Goal: Task Accomplishment & Management: Complete application form

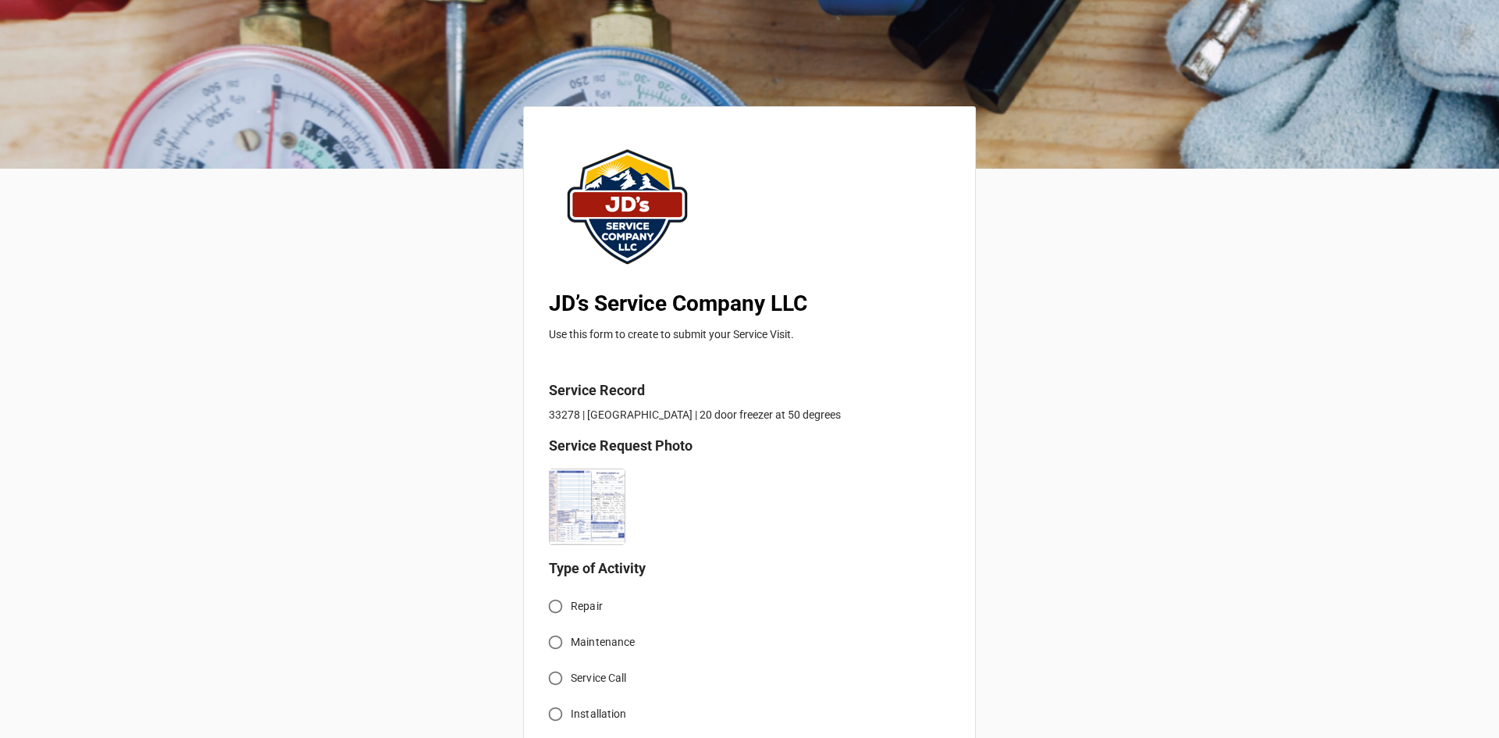
click at [558, 670] on input "Service Call" at bounding box center [555, 678] width 30 height 30
radio input "true"
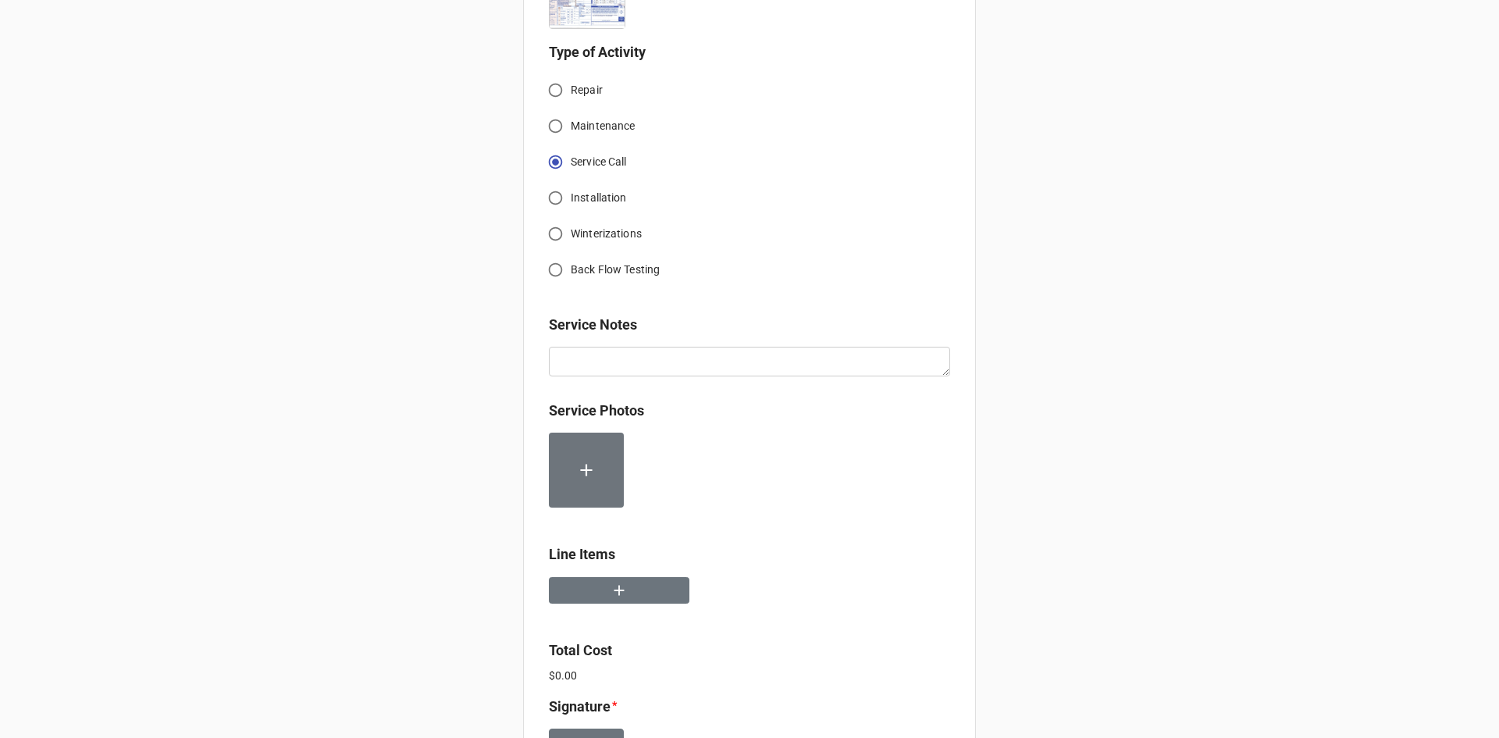
scroll to position [547, 0]
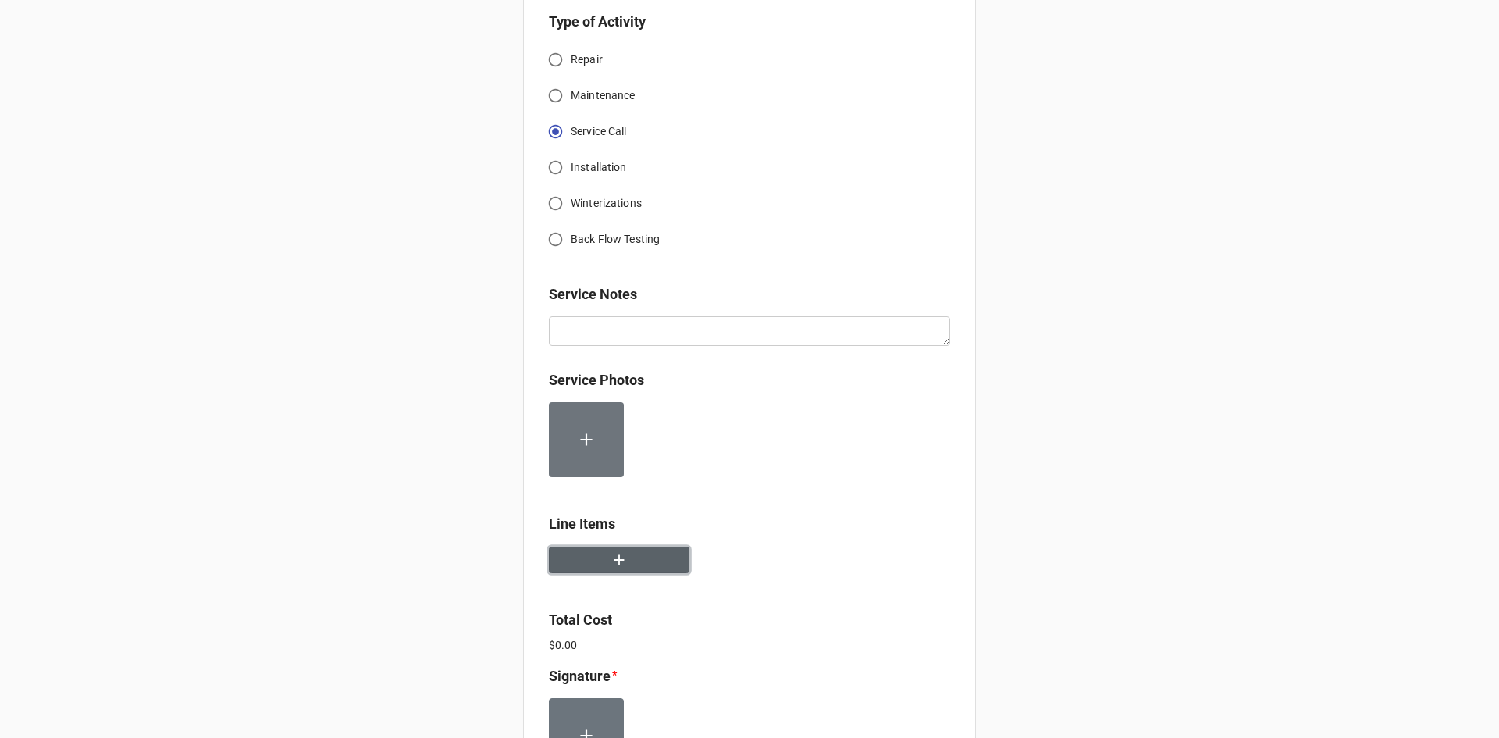
click at [625, 558] on button "button" at bounding box center [619, 560] width 141 height 27
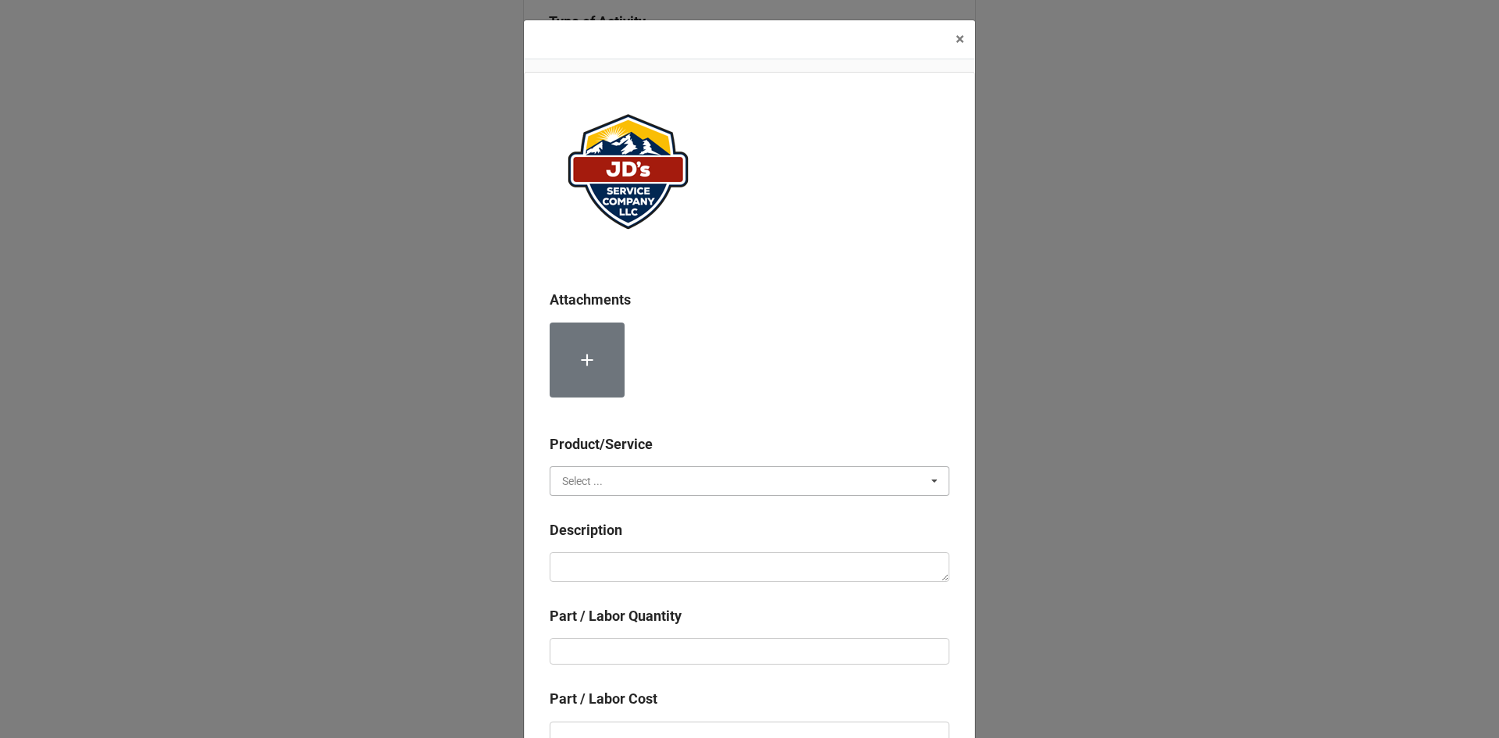
click at [677, 486] on input "text" at bounding box center [750, 481] width 398 height 28
click at [629, 502] on div "Services" at bounding box center [749, 509] width 398 height 29
click at [646, 563] on textarea at bounding box center [750, 567] width 400 height 30
paste textarea "2:00pm-6:30pm; Service Equipment: Large 20 Door Deep Freezer Troubleshoot freez…"
type textarea "x"
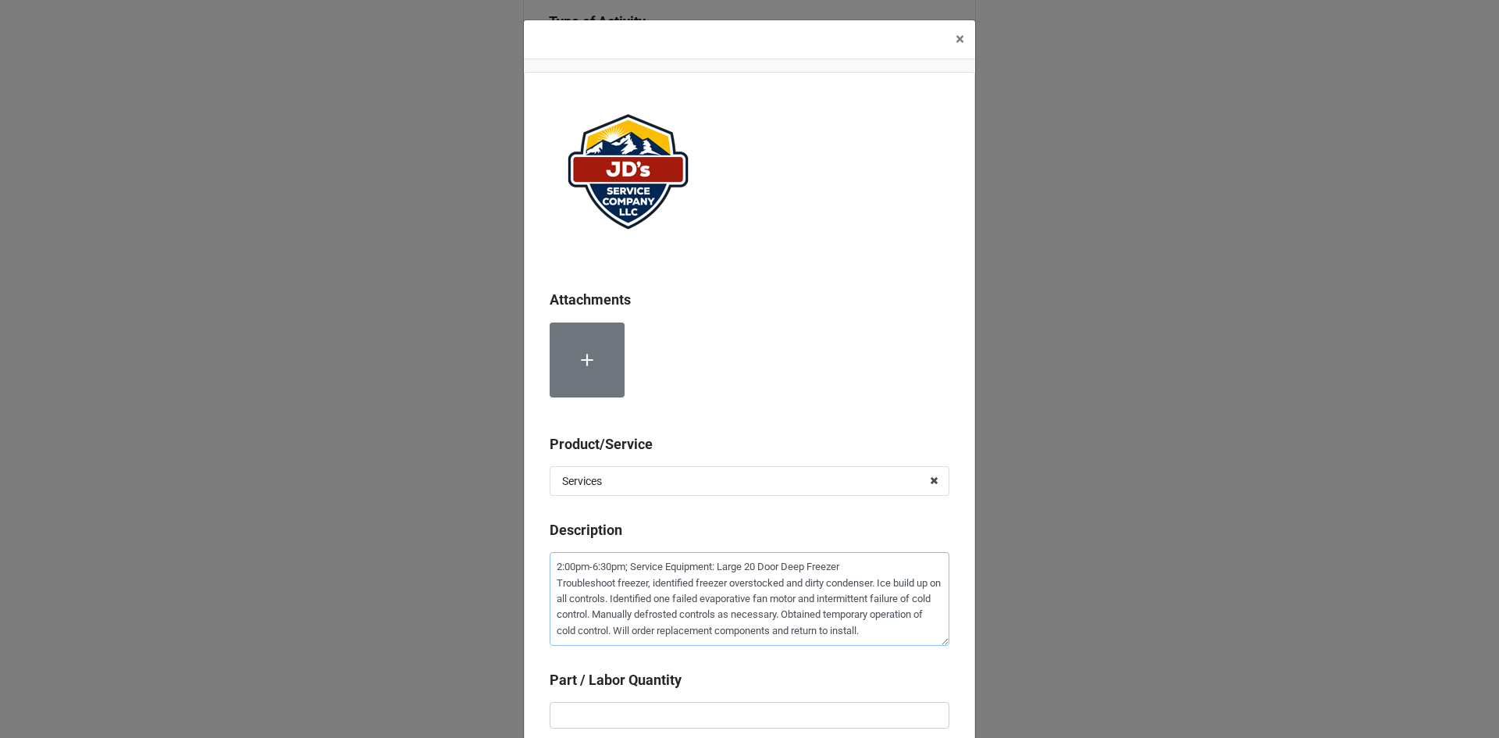
scroll to position [9, 0]
type textarea "2:00pm-6:30pm; Service Equipment: Large 20 Door Deep Freezer Troubleshoot freez…"
click at [656, 712] on input "text" at bounding box center [750, 715] width 400 height 27
type textarea "x"
type input "4"
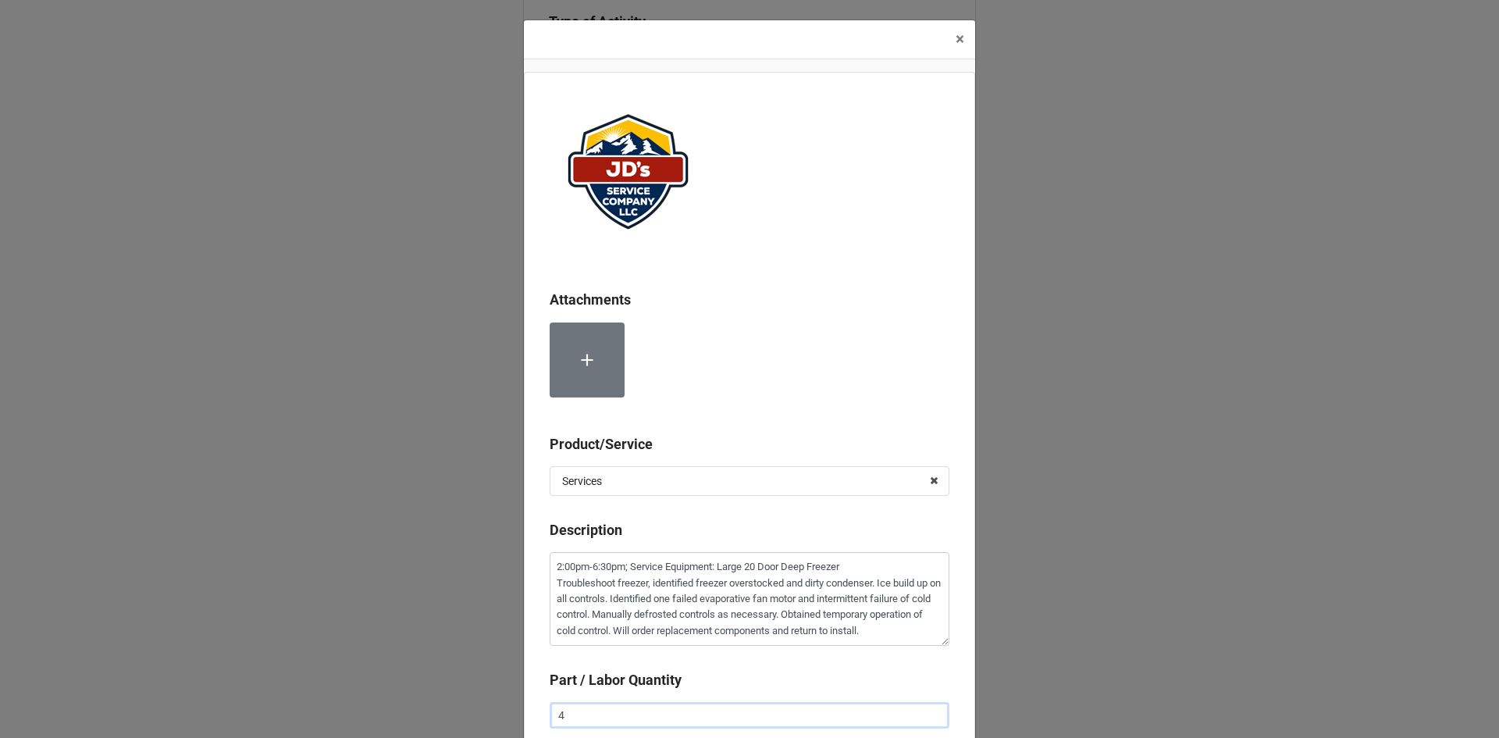
type textarea "x"
type input "4."
type textarea "x"
type input "4.5"
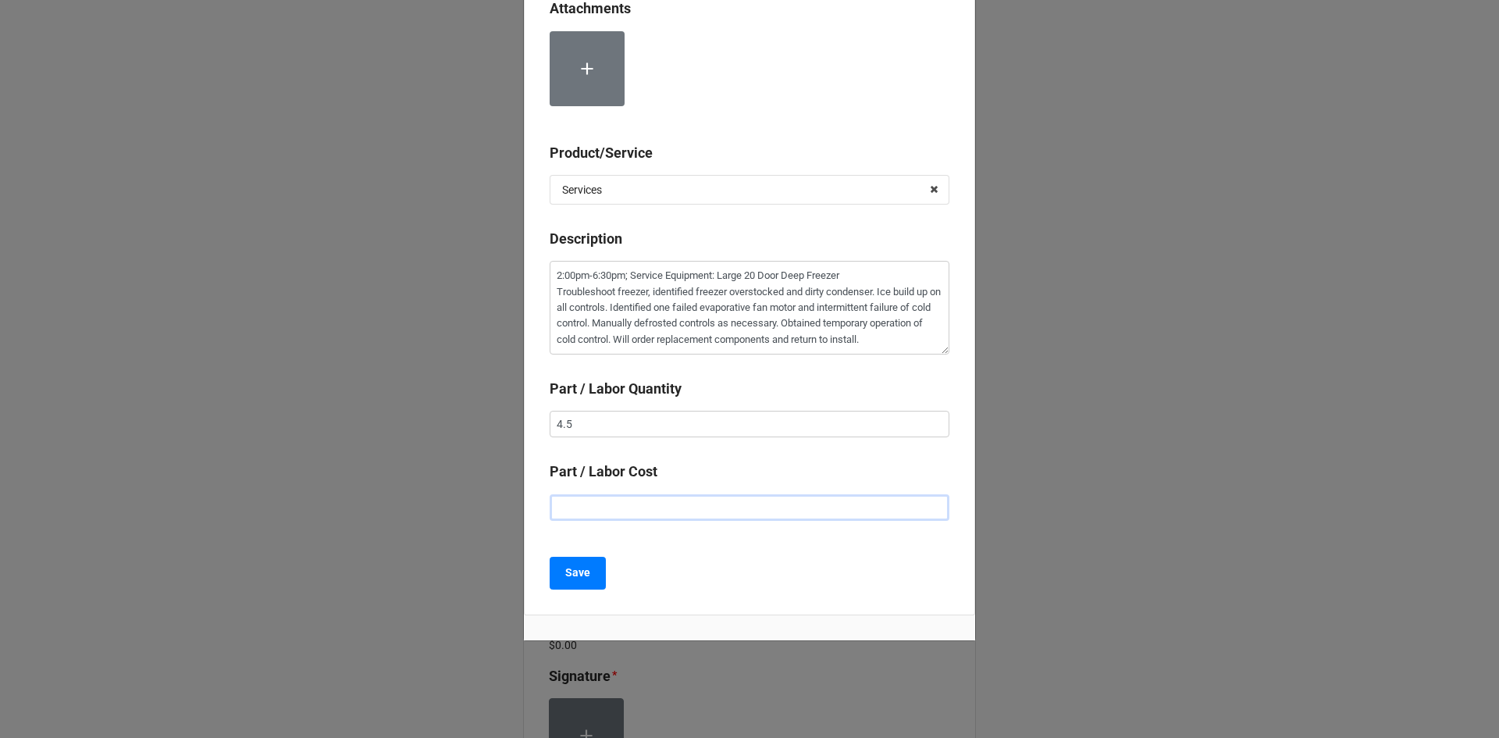
type textarea "x"
type input "$2.00"
type textarea "x"
type input "$22.00"
type textarea "x"
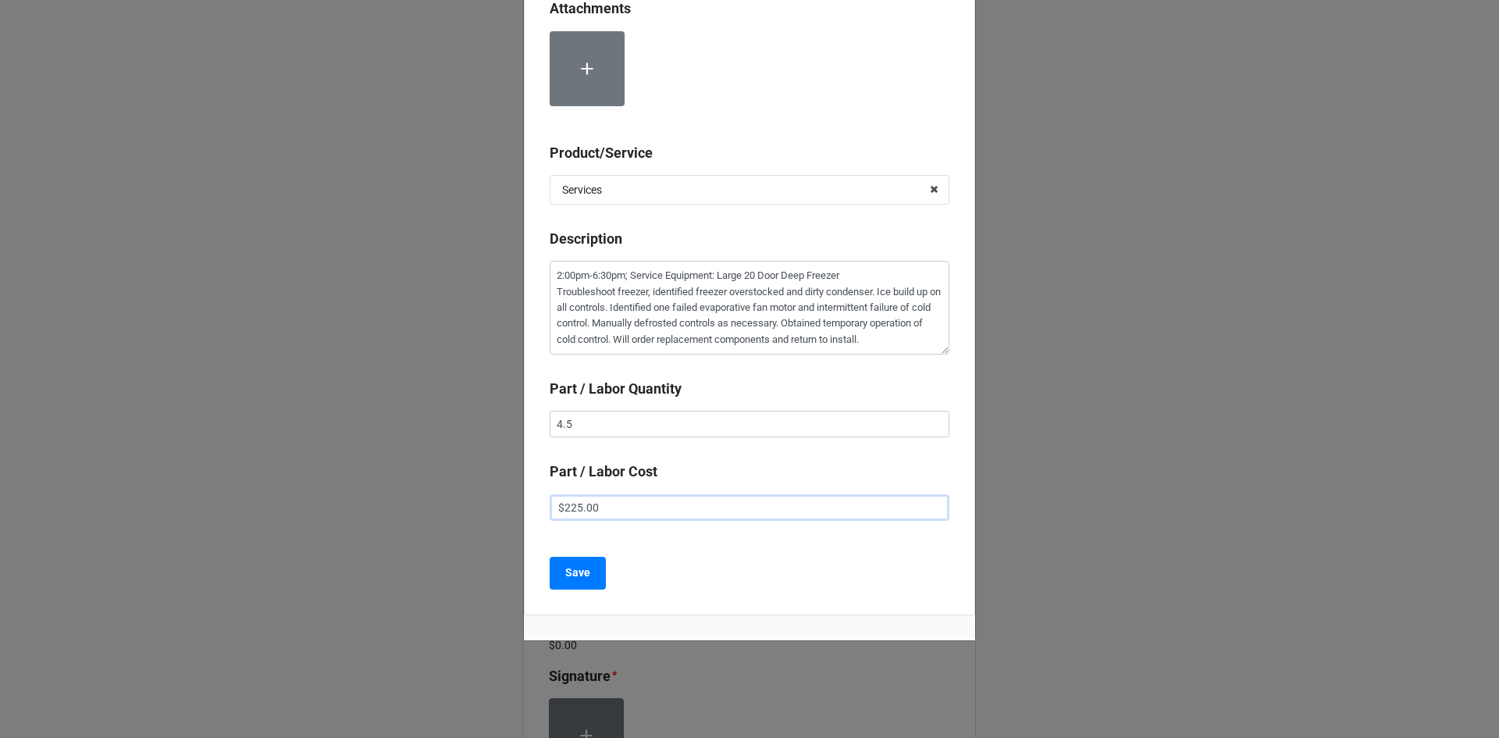
type input "$225.00"
click at [782, 575] on div "Save" at bounding box center [750, 573] width 400 height 33
click at [584, 584] on button "Save" at bounding box center [578, 573] width 56 height 33
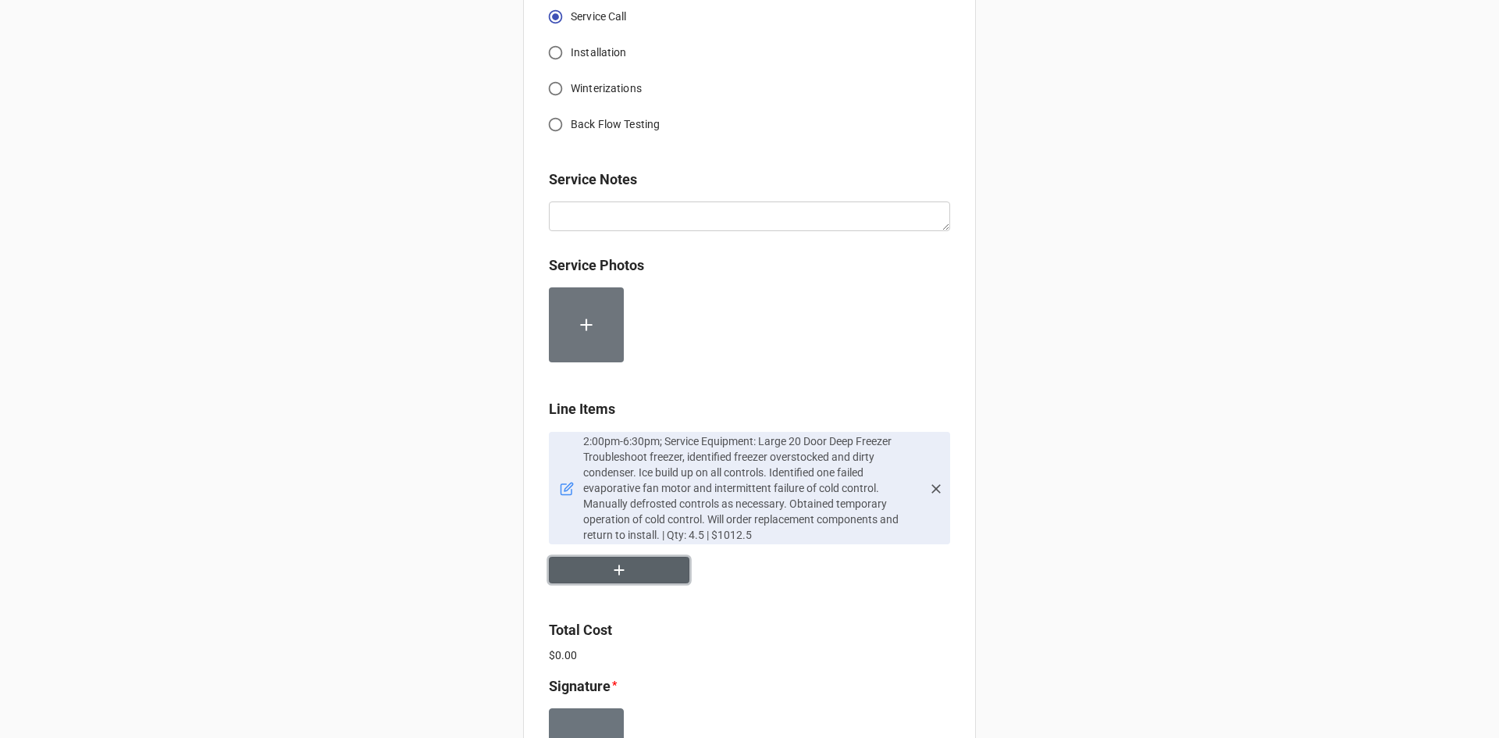
scroll to position [703, 0]
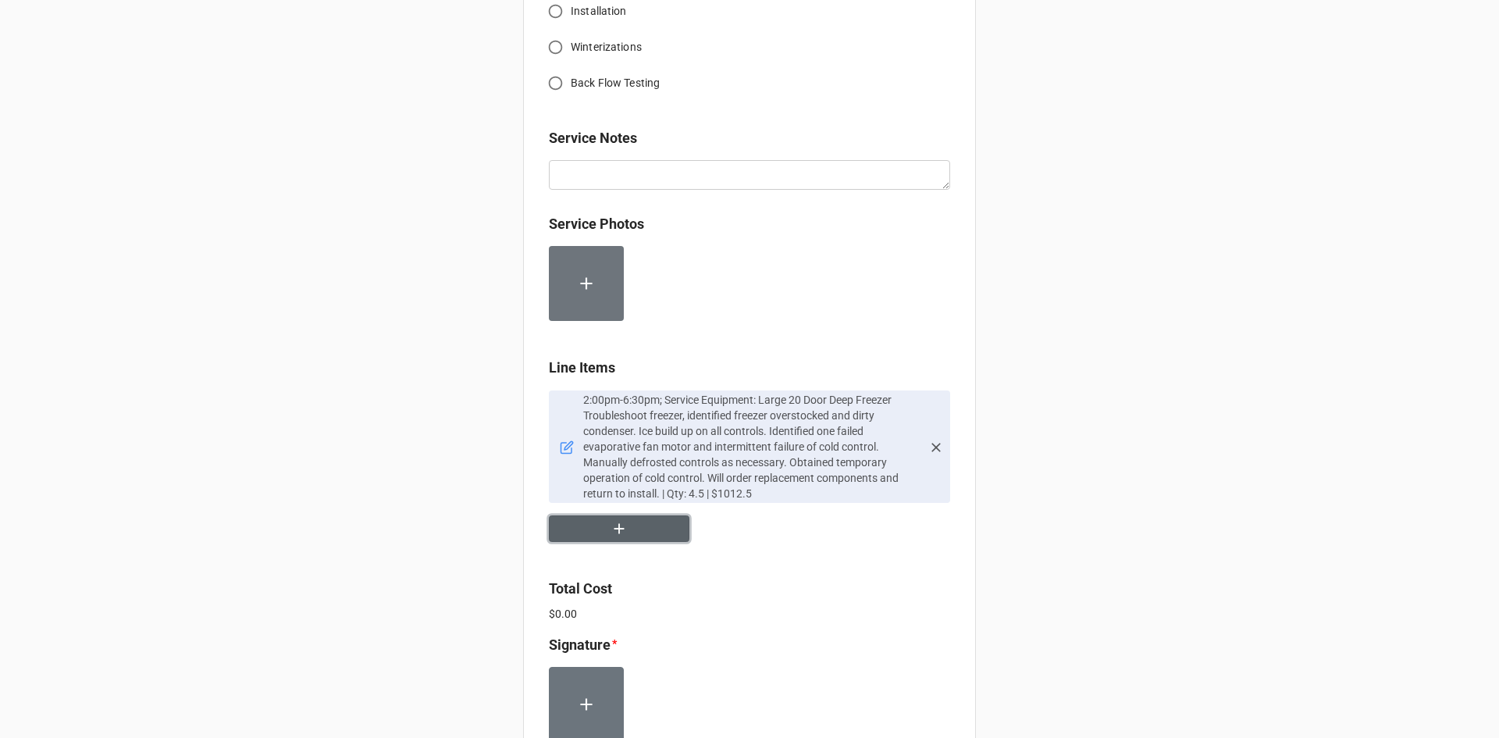
click at [597, 527] on button "button" at bounding box center [619, 528] width 141 height 27
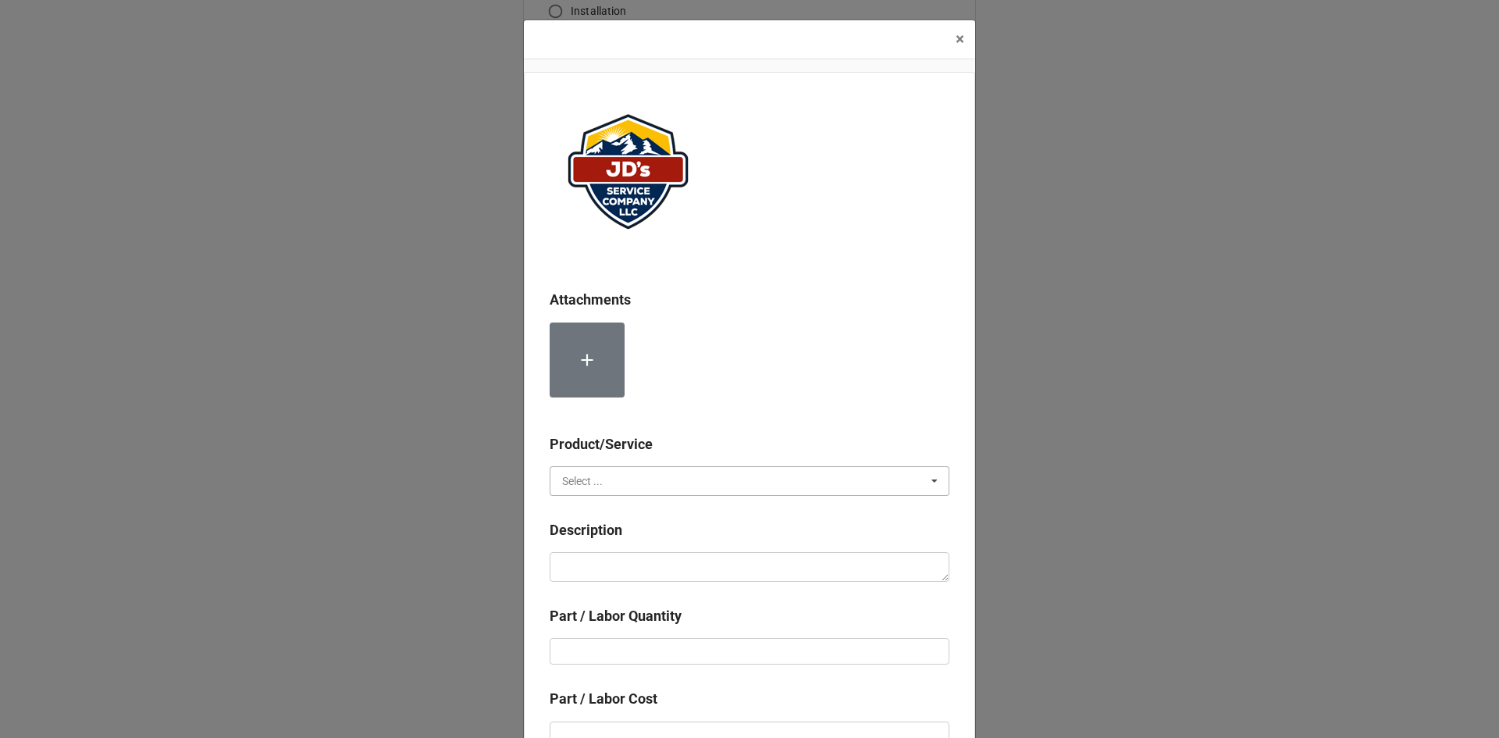
click at [632, 475] on input "text" at bounding box center [750, 481] width 398 height 28
click at [604, 507] on div "Services" at bounding box center [749, 509] width 398 height 29
click at [623, 570] on textarea at bounding box center [750, 567] width 400 height 30
paste textarea "3:30pm-6:00pm; Labor for 2nd Technician."
type textarea "x"
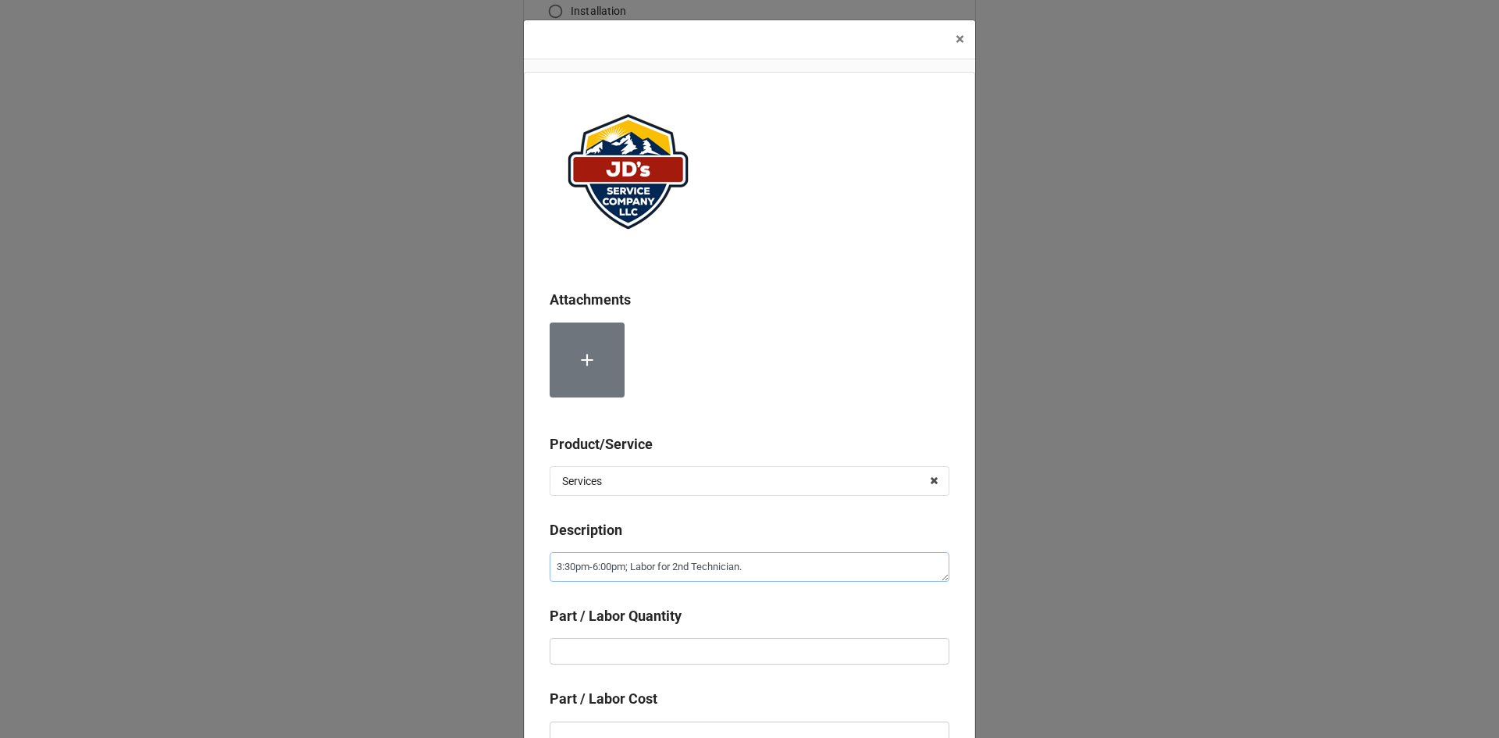
type textarea "3:30pm-6:00pm; Labor for 2nd Technician."
click at [725, 657] on input "text" at bounding box center [750, 651] width 400 height 27
type textarea "x"
type input "2"
type textarea "x"
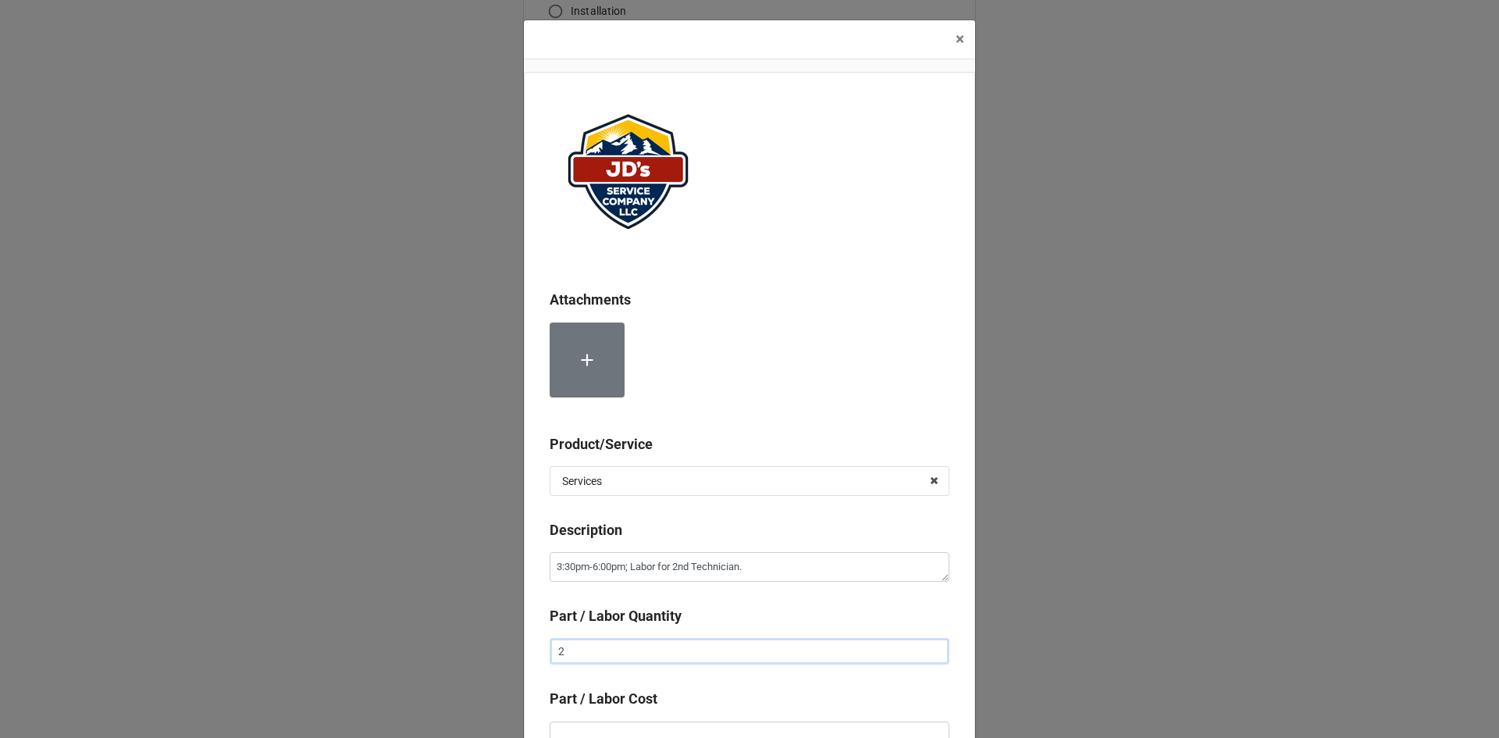
type input "2."
type textarea "x"
type input "2.5"
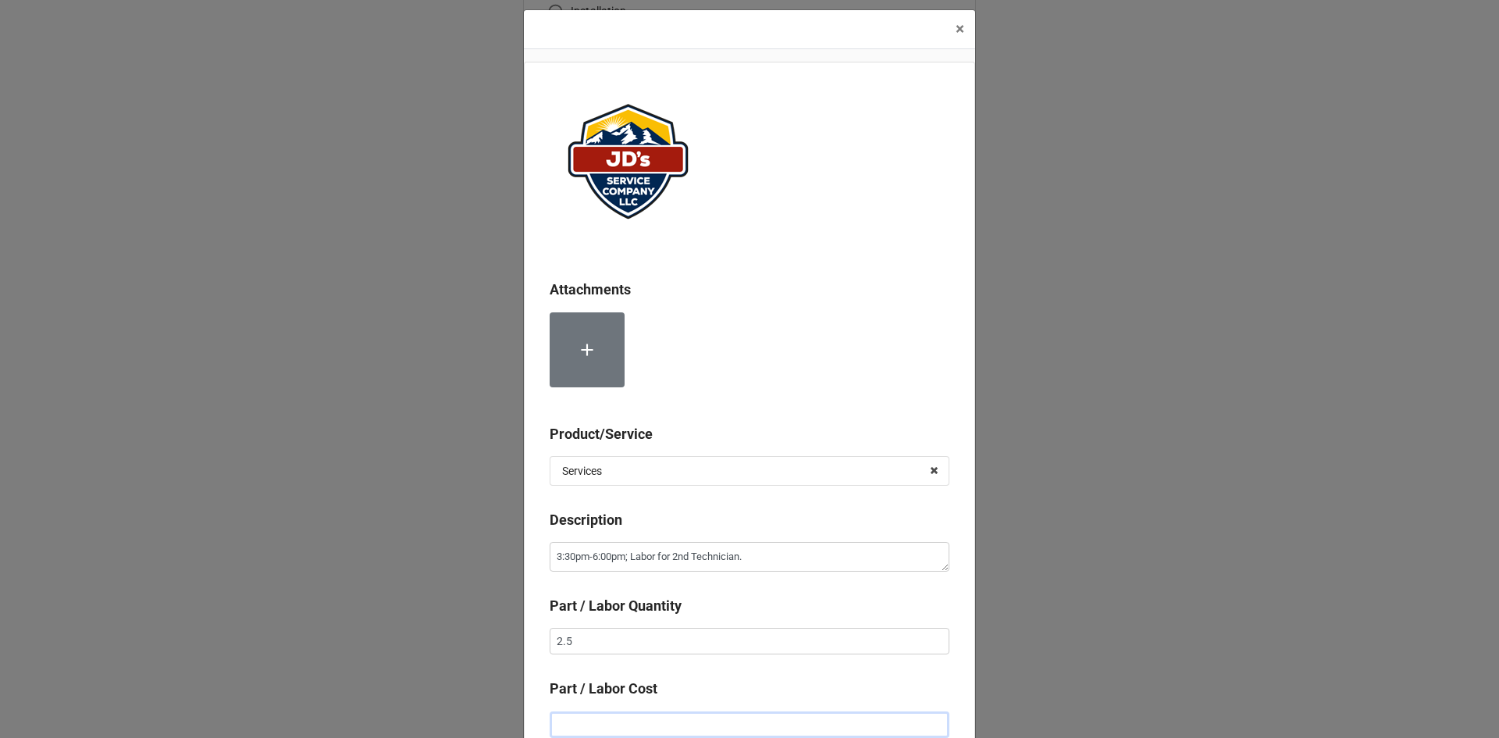
type textarea "x"
type input "$2.00"
type textarea "x"
type input "$22.00"
type textarea "x"
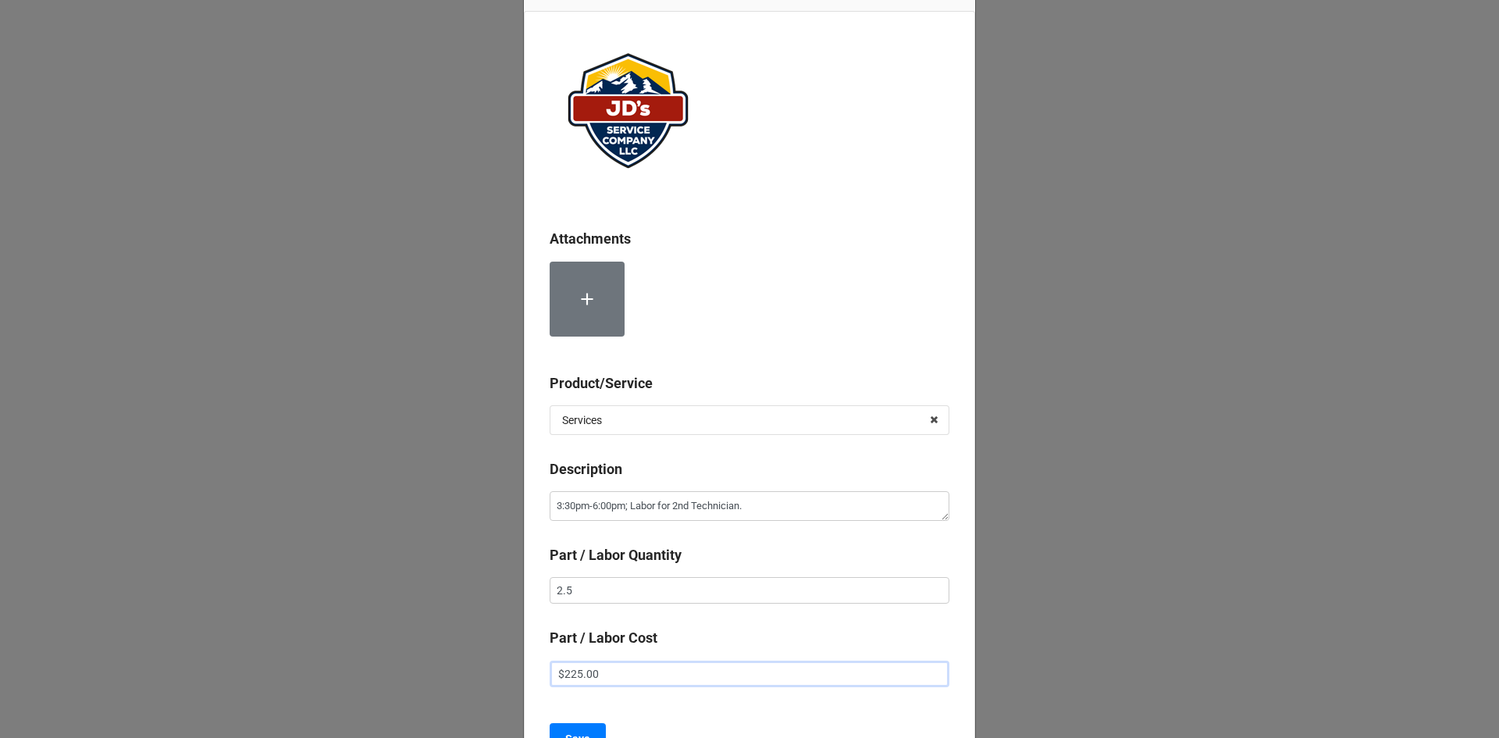
scroll to position [88, 0]
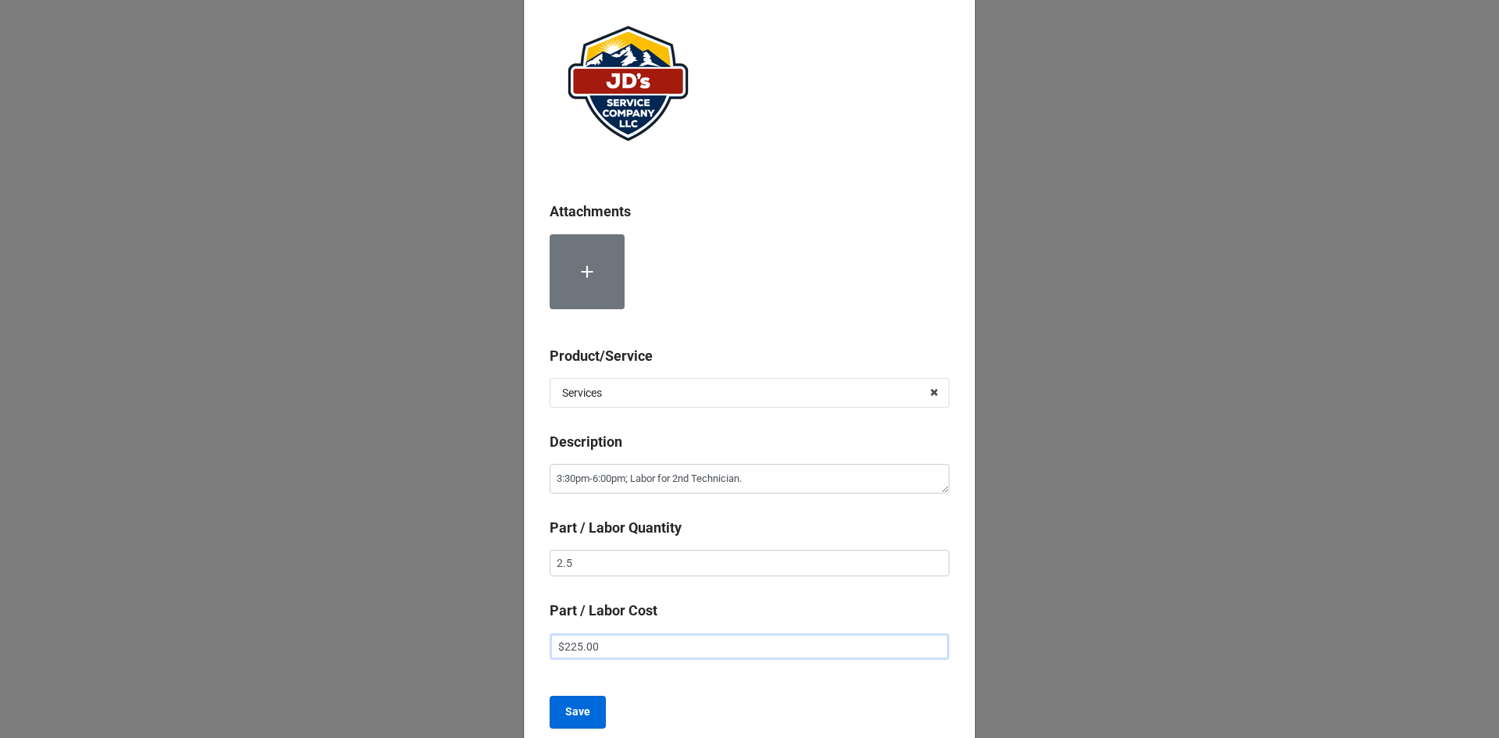
type input "$225.00"
click at [596, 711] on button "Save" at bounding box center [578, 712] width 56 height 33
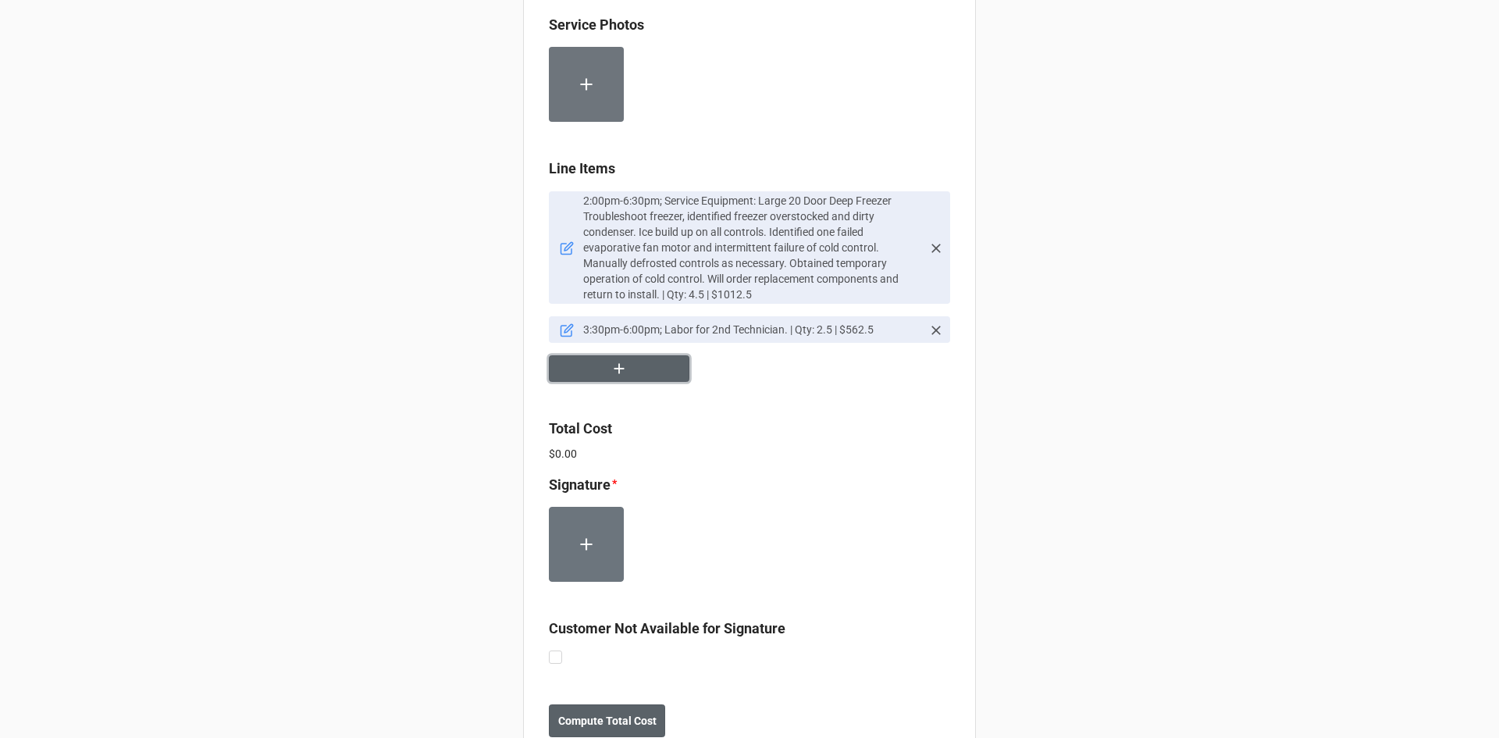
scroll to position [937, 0]
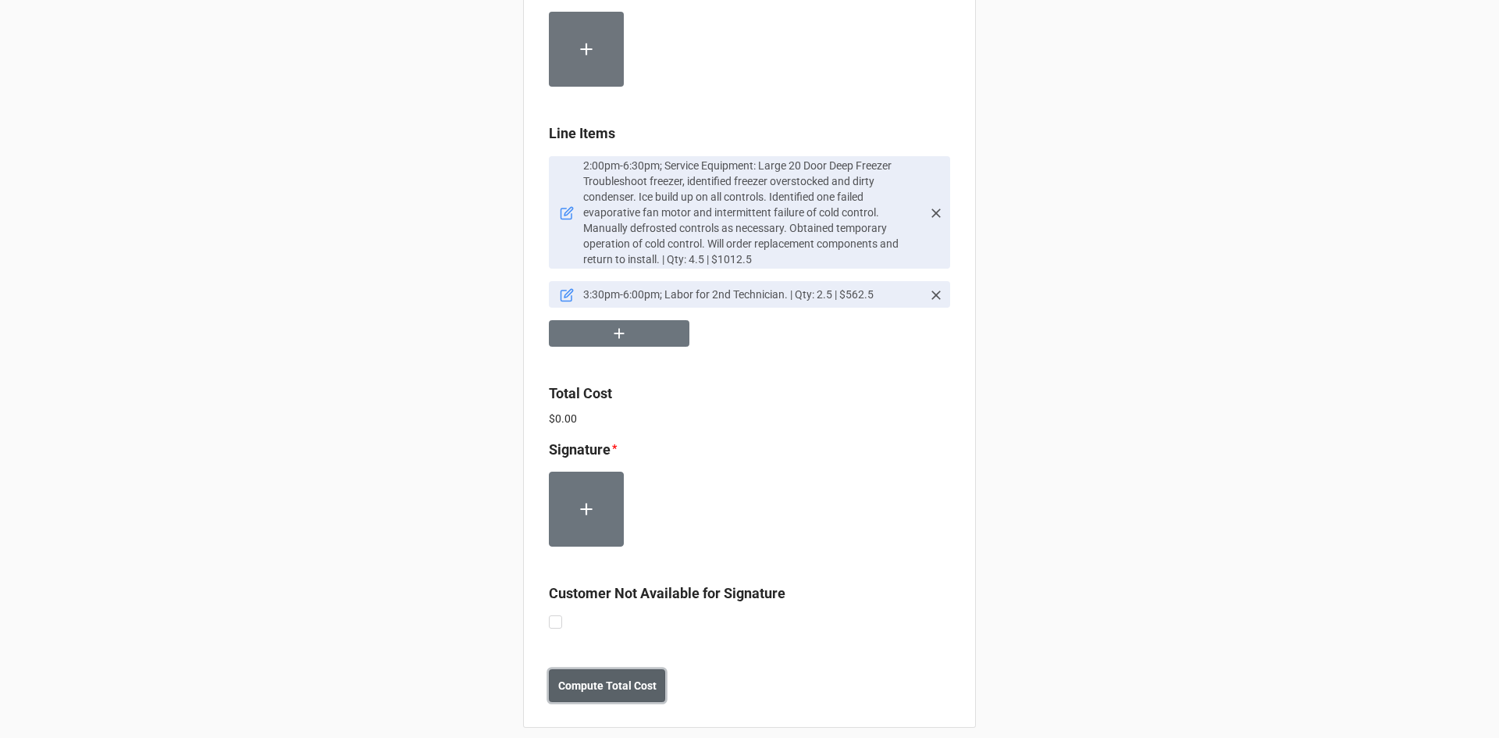
click at [616, 685] on b "Compute Total Cost" at bounding box center [607, 686] width 98 height 16
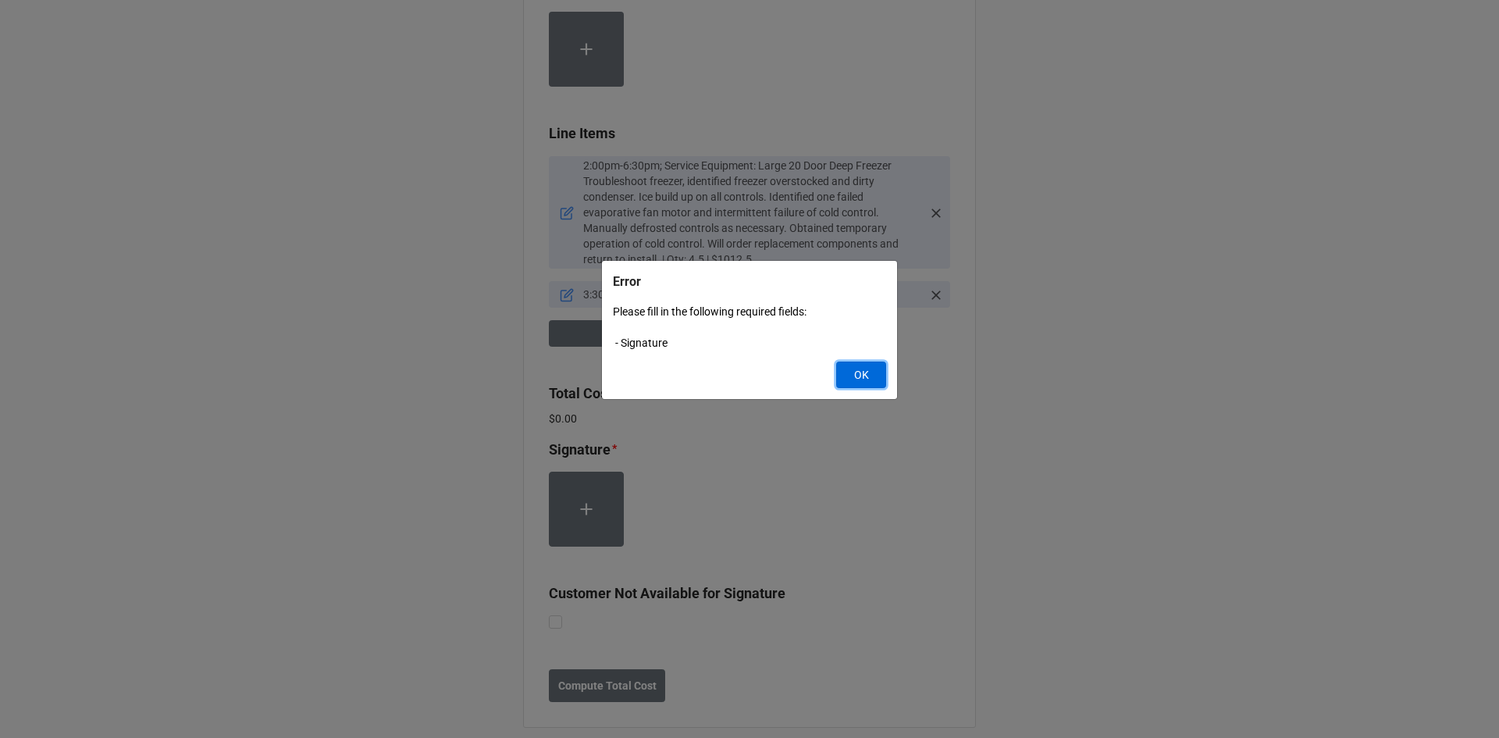
click at [868, 373] on button "OK" at bounding box center [861, 374] width 50 height 27
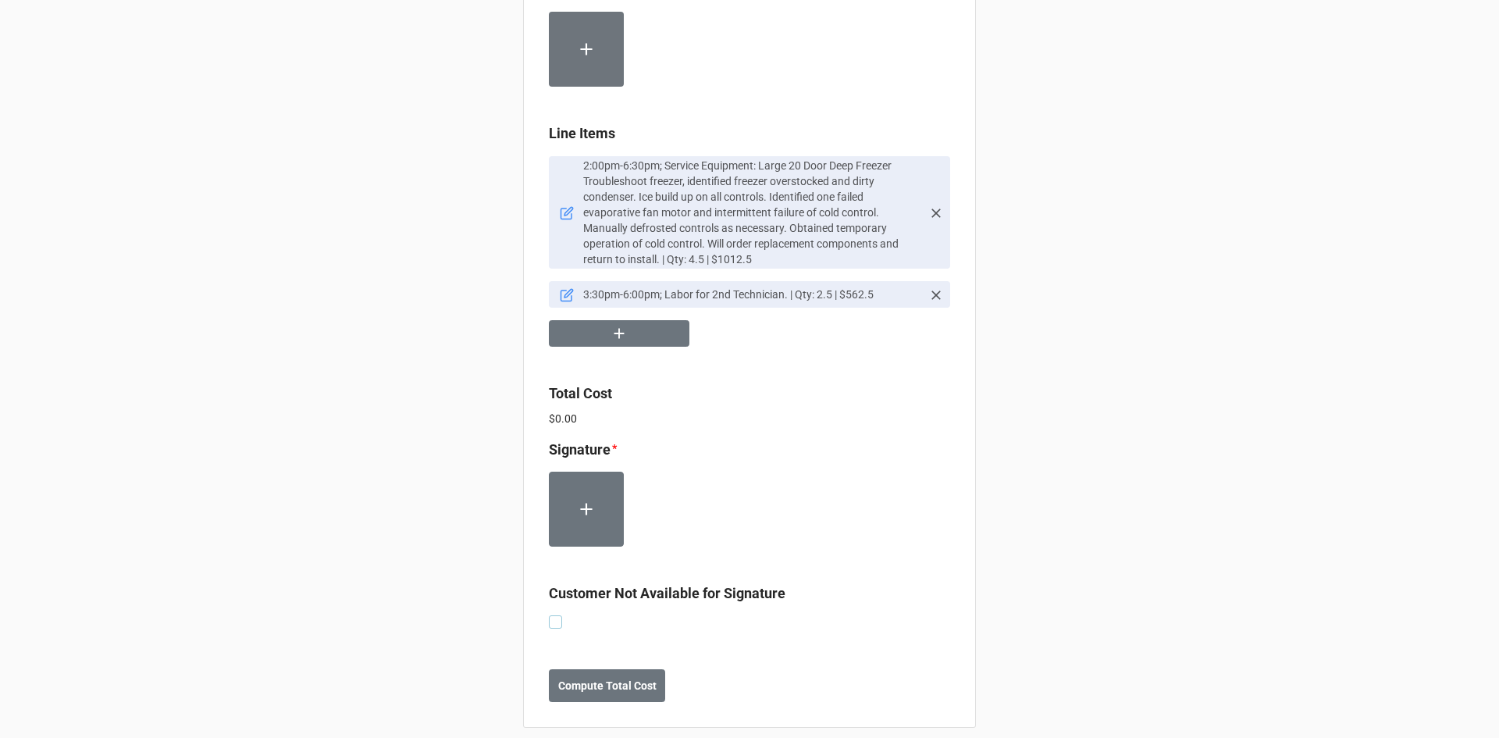
click at [549, 615] on label at bounding box center [555, 615] width 13 height 0
checkbox input "true"
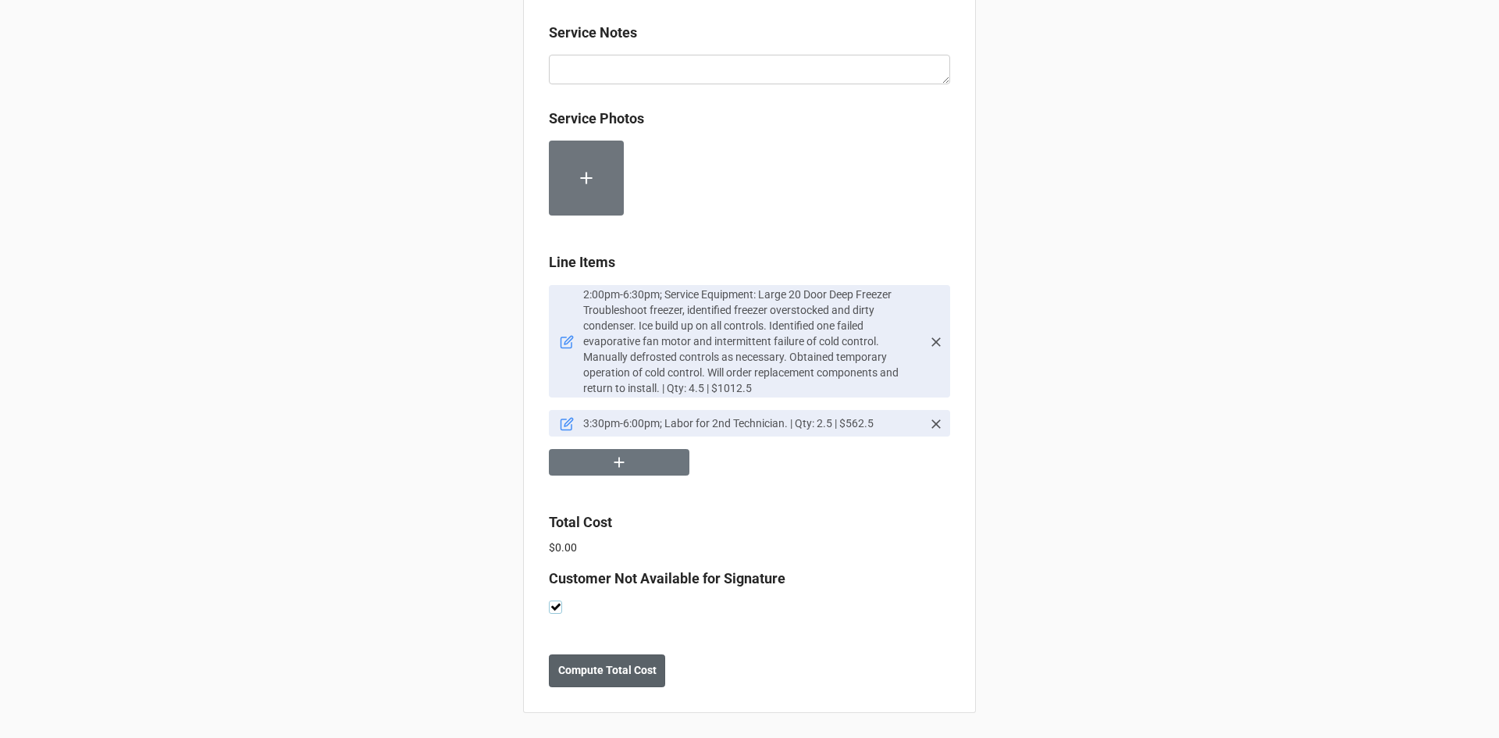
scroll to position [809, 0]
click at [586, 664] on b "Compute Total Cost" at bounding box center [607, 670] width 98 height 16
click at [579, 665] on b "Save" at bounding box center [576, 670] width 25 height 16
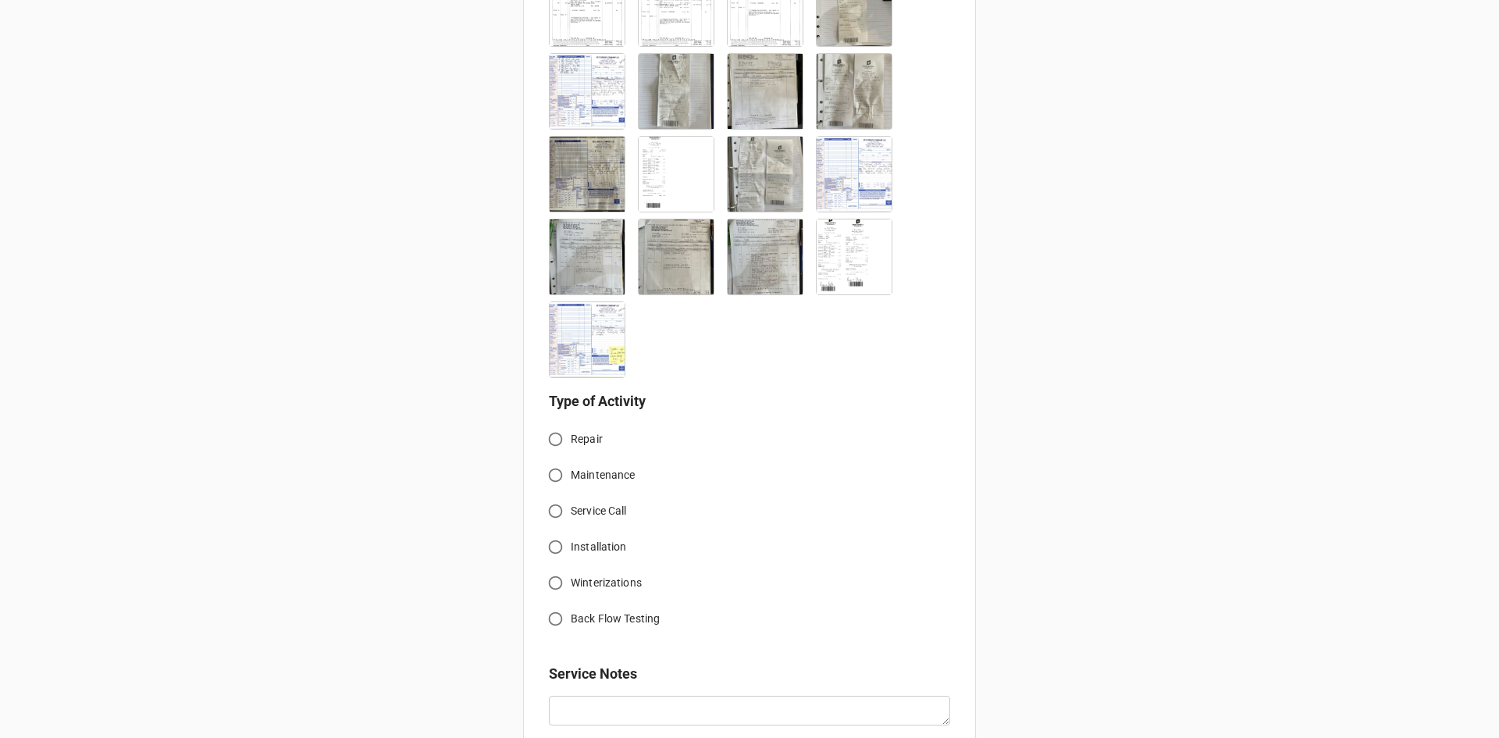
scroll to position [755, 0]
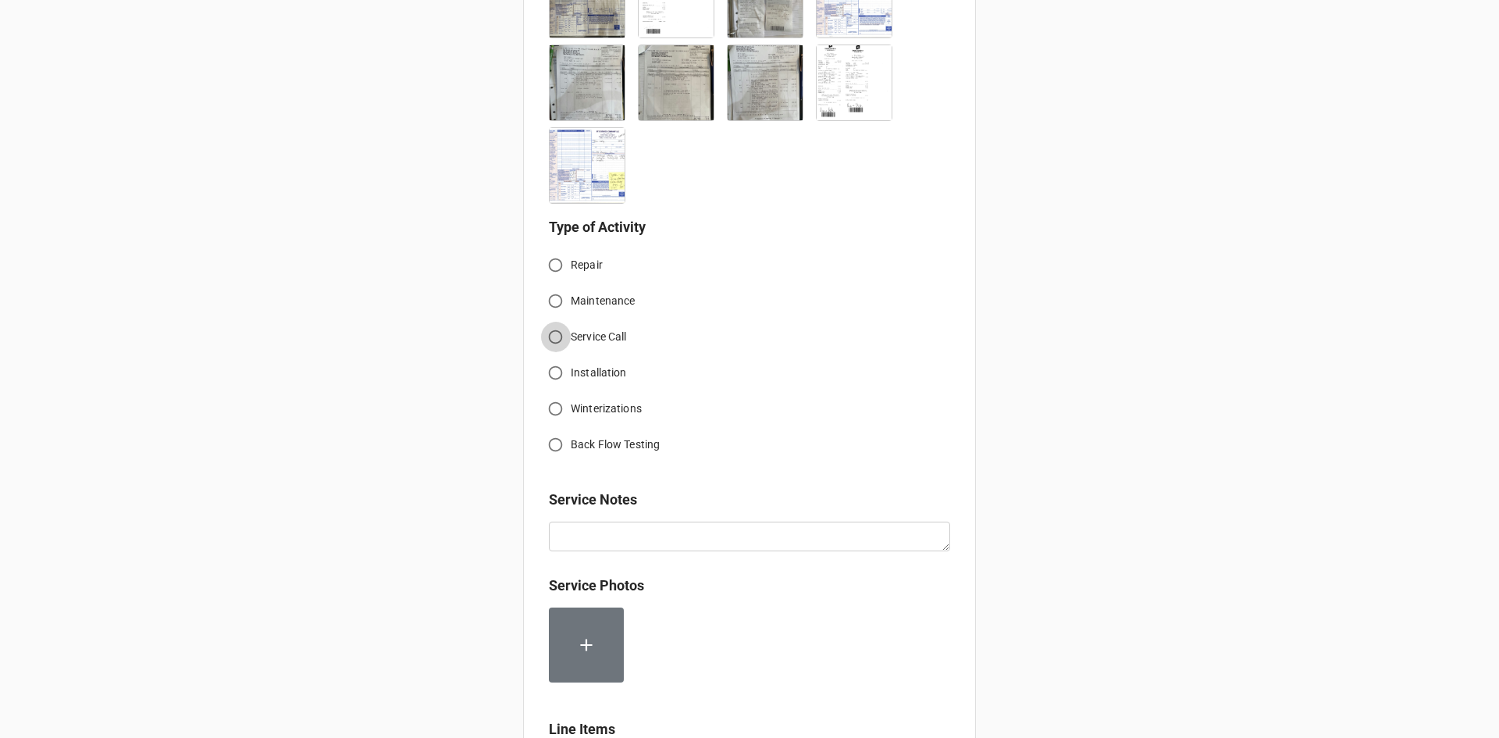
click at [554, 337] on input "Service Call" at bounding box center [555, 337] width 30 height 30
radio input "true"
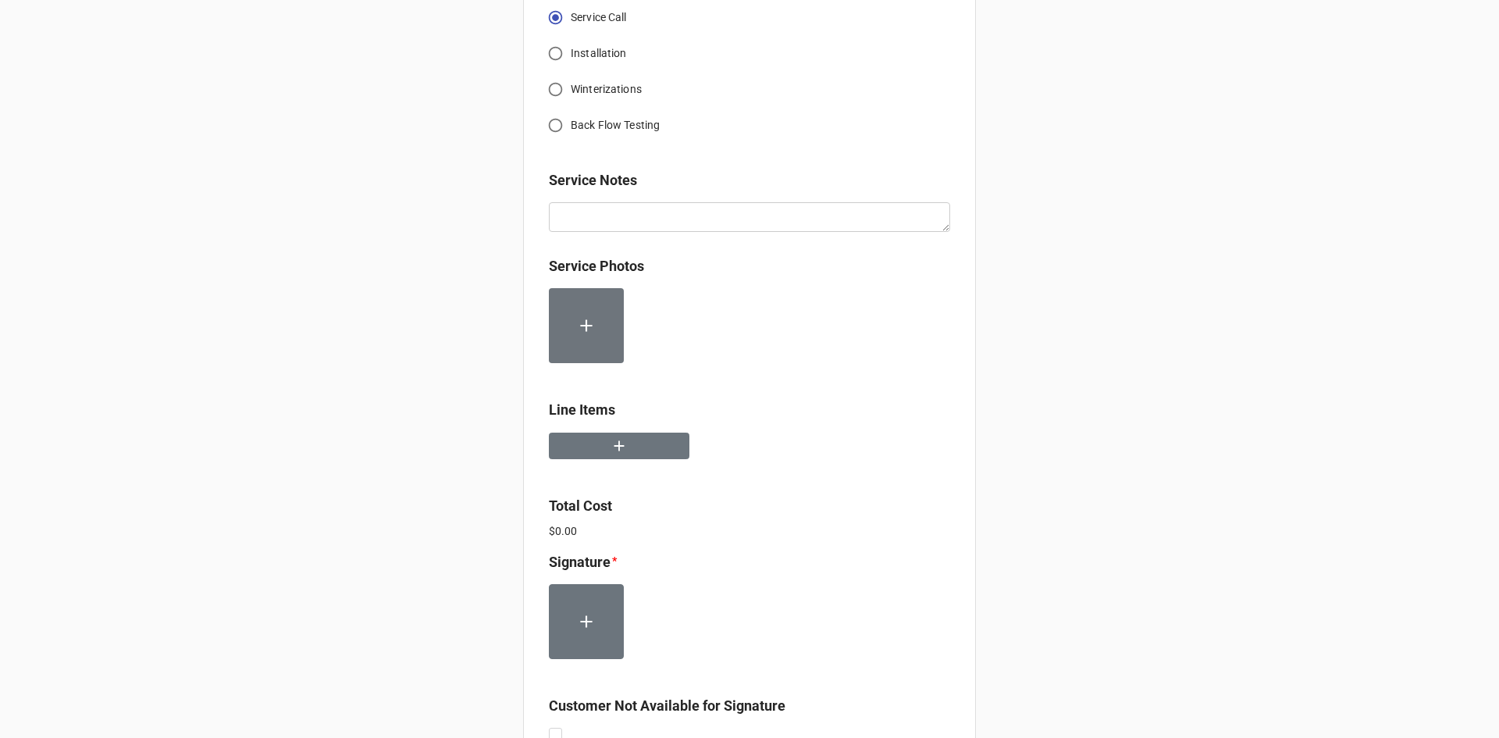
scroll to position [1145, 0]
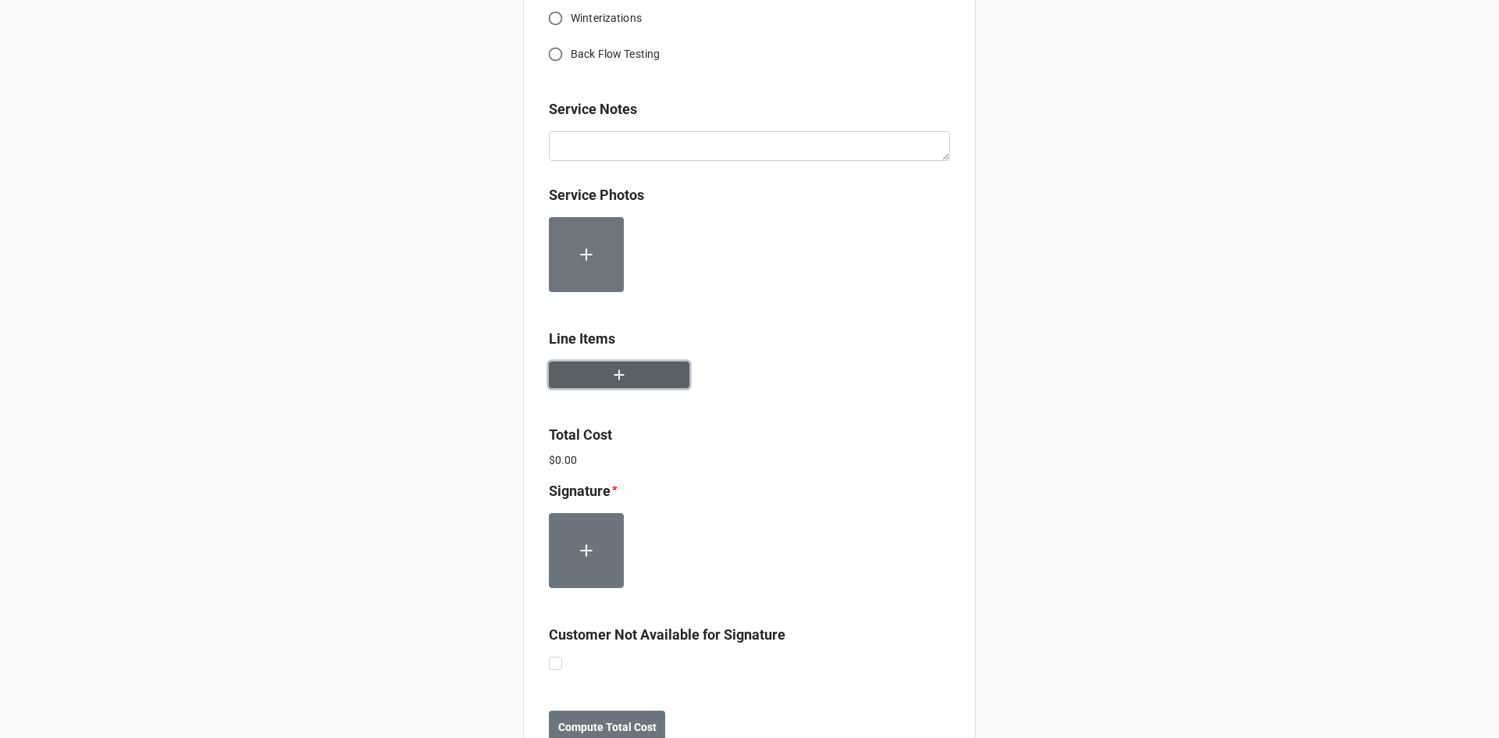
click at [642, 373] on button "button" at bounding box center [619, 374] width 141 height 27
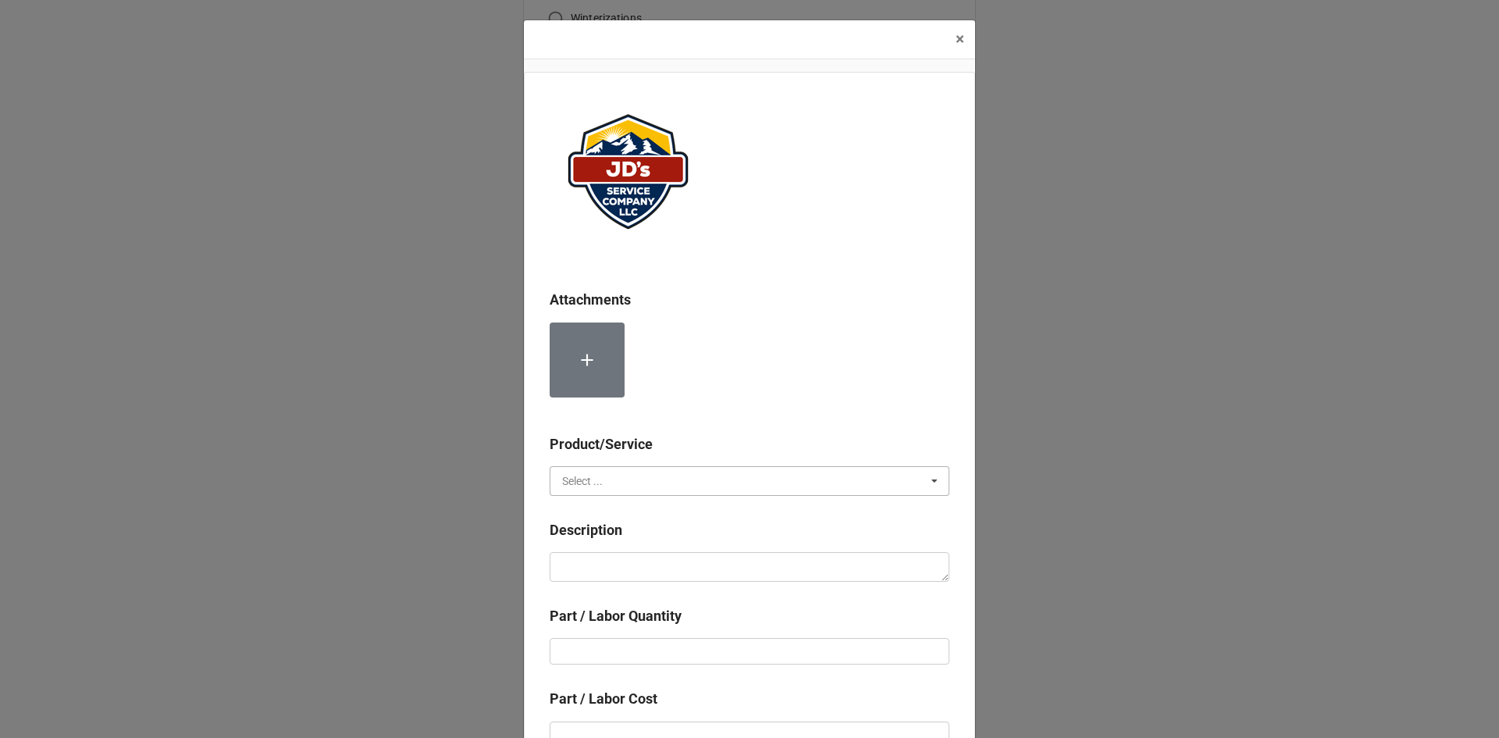
click at [657, 483] on input "text" at bounding box center [750, 481] width 398 height 28
click at [633, 514] on div "Services" at bounding box center [749, 509] width 398 height 29
click at [646, 555] on textarea at bounding box center [750, 567] width 400 height 30
paste textarea "9:30am-4:30pm; Service Address: Same as above. Continued efforts on installatio…"
type textarea "x"
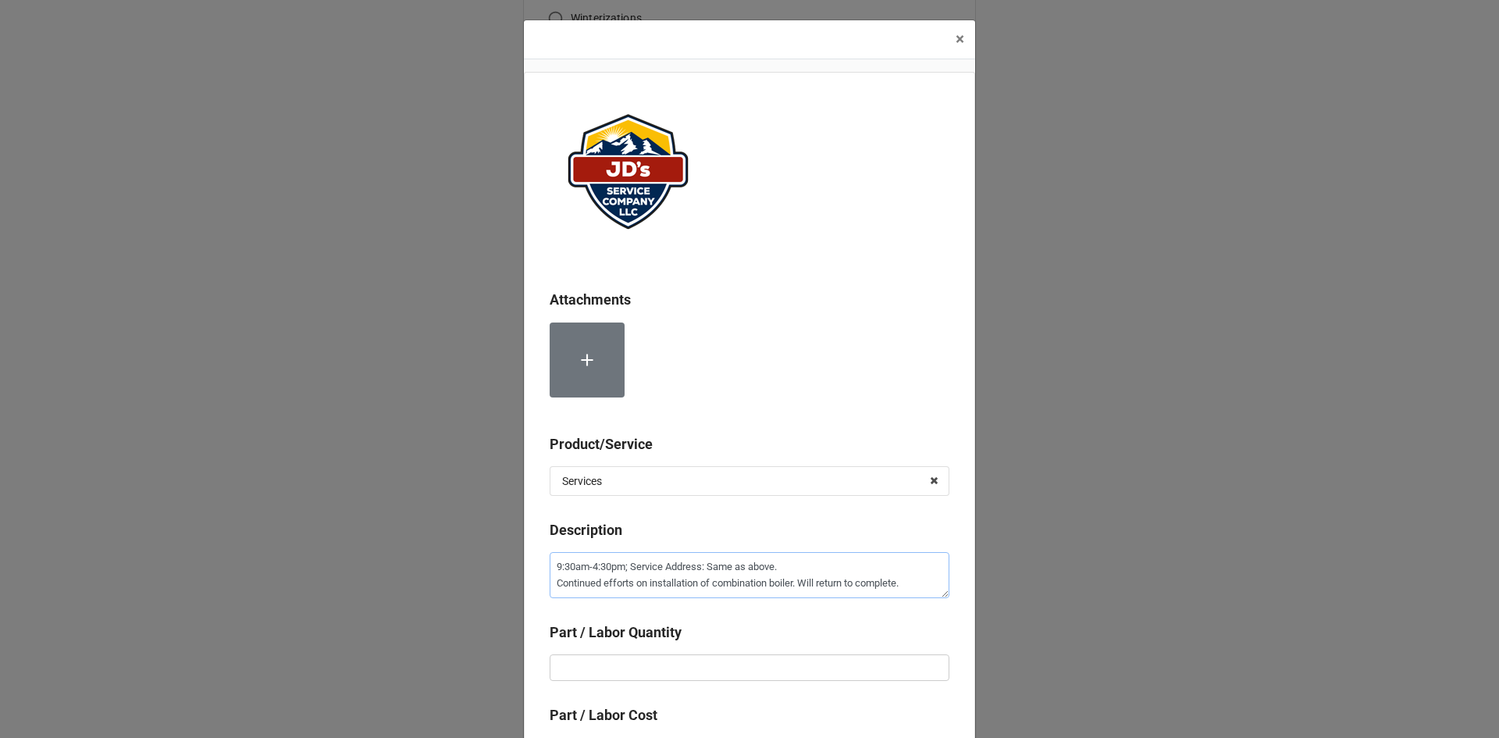
type textarea "9:30am-4:30pm; Service Address: Same as above. Continued efforts on installatio…"
click at [668, 670] on input "text" at bounding box center [750, 667] width 400 height 27
type textarea "x"
type input "7"
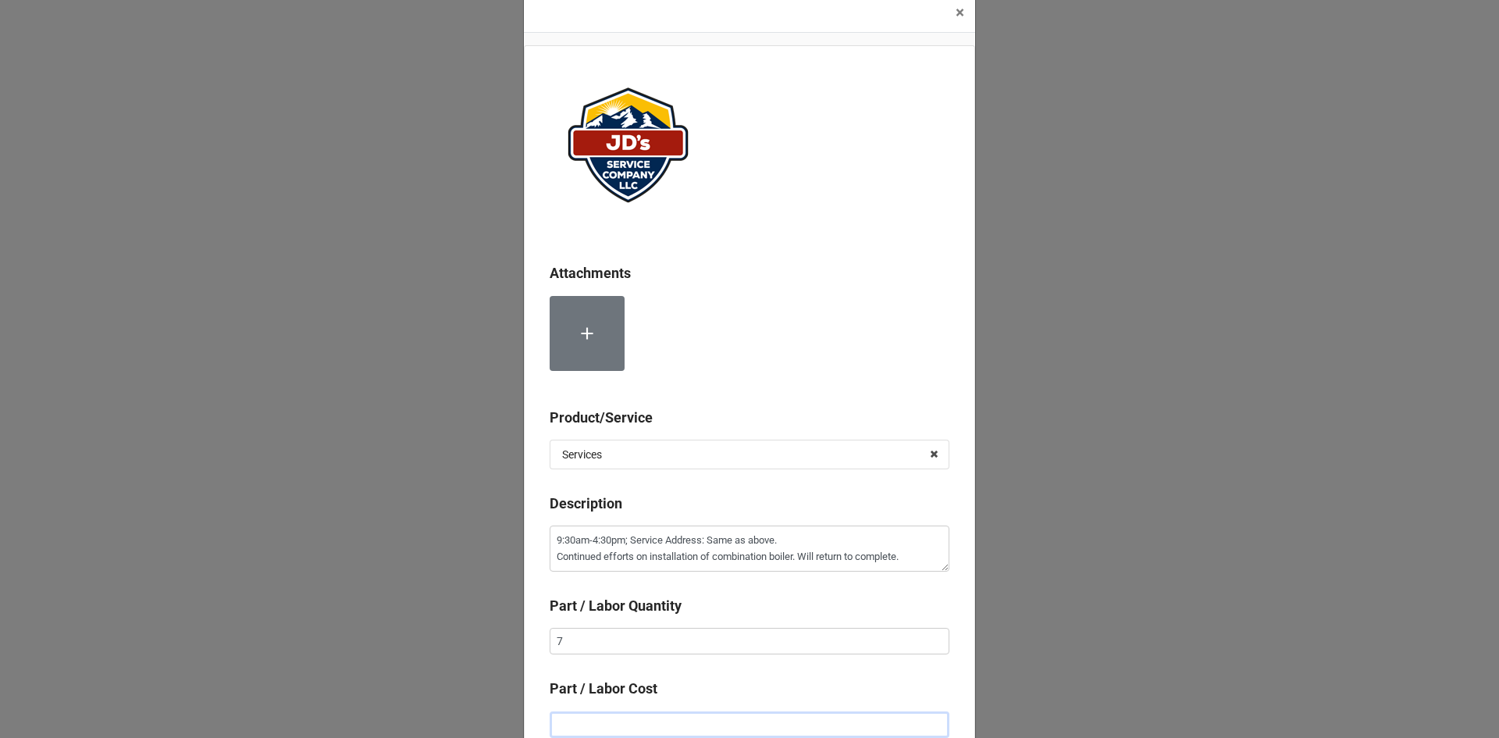
type textarea "x"
type input "$2.00"
type textarea "x"
type input "$22.00"
type textarea "x"
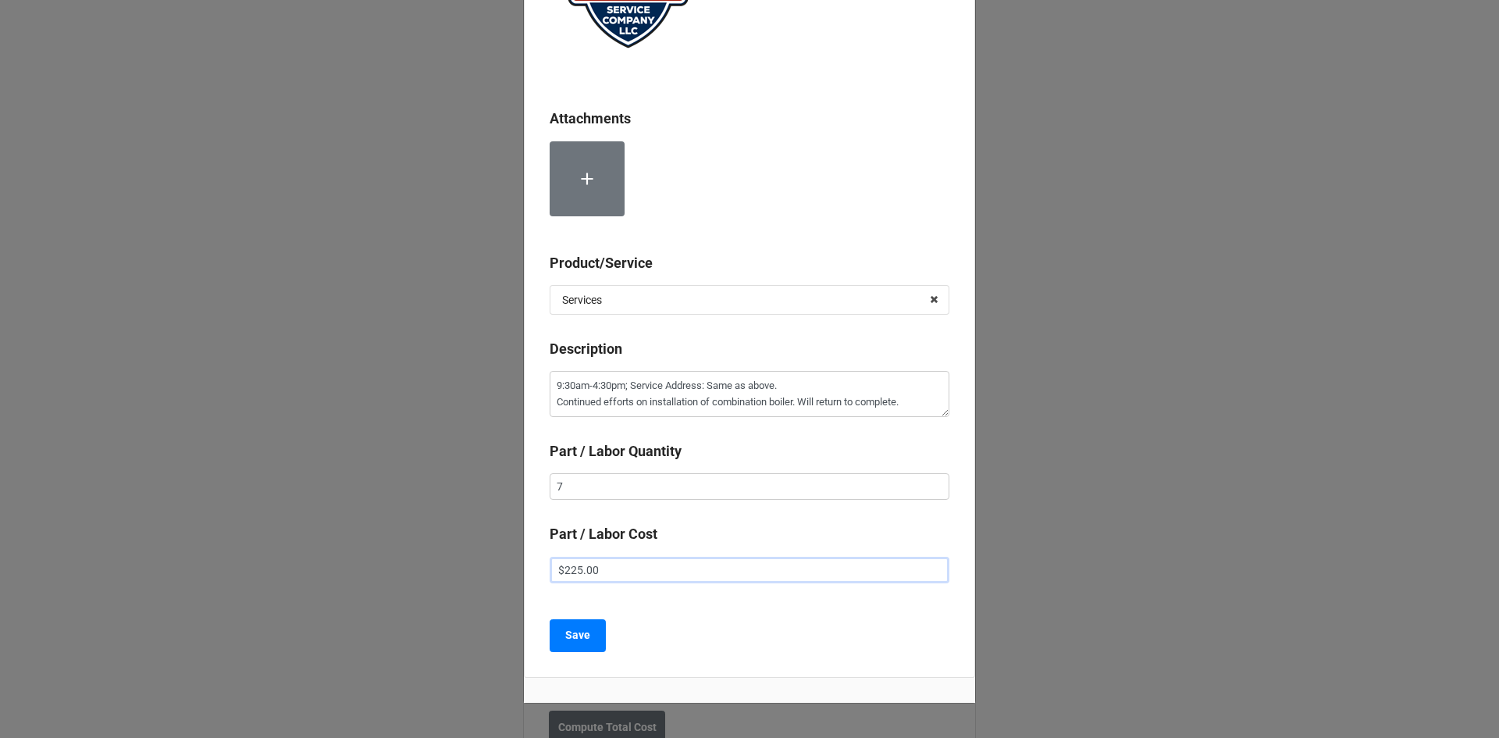
scroll to position [183, 0]
type input "$225.00"
click at [558, 629] on button "Save" at bounding box center [578, 634] width 56 height 33
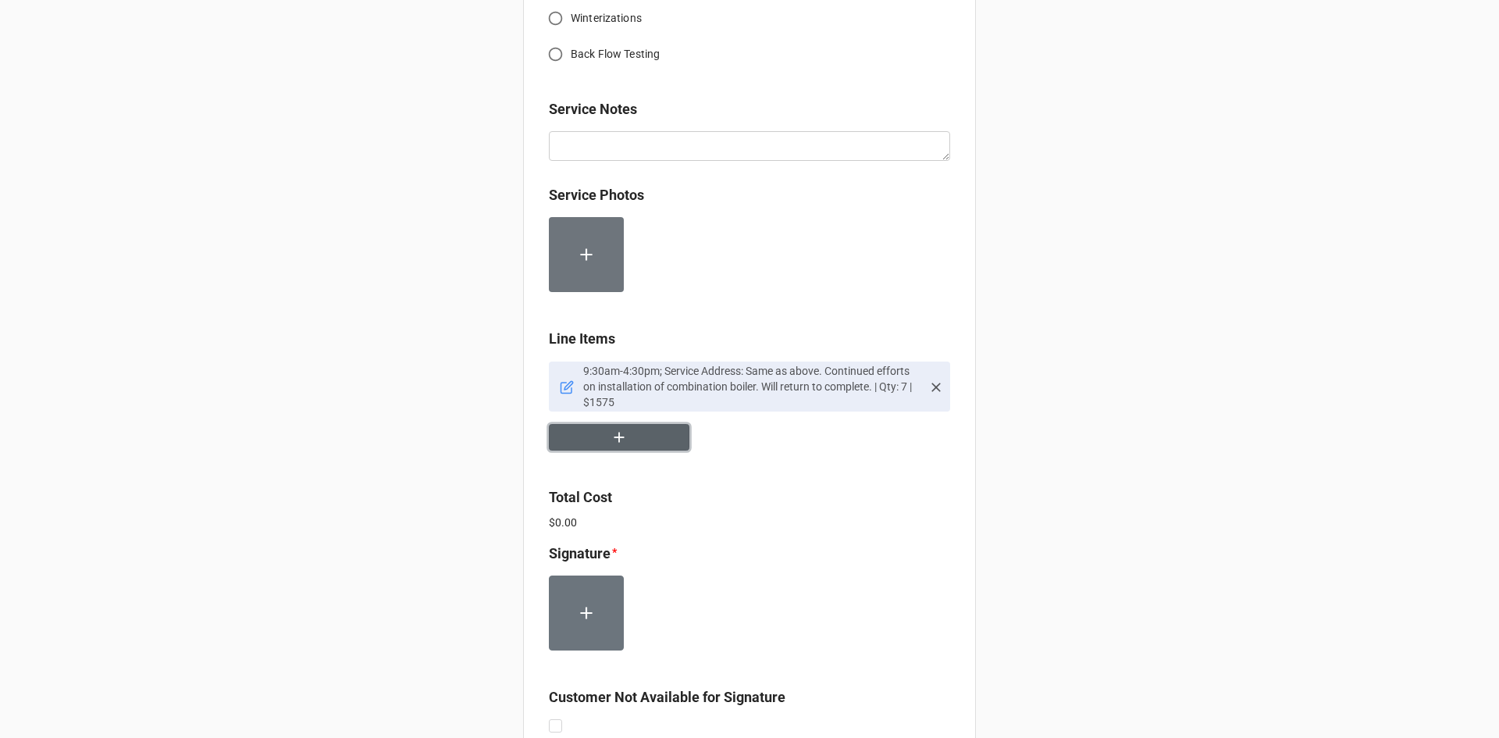
click at [629, 444] on button "button" at bounding box center [619, 437] width 141 height 27
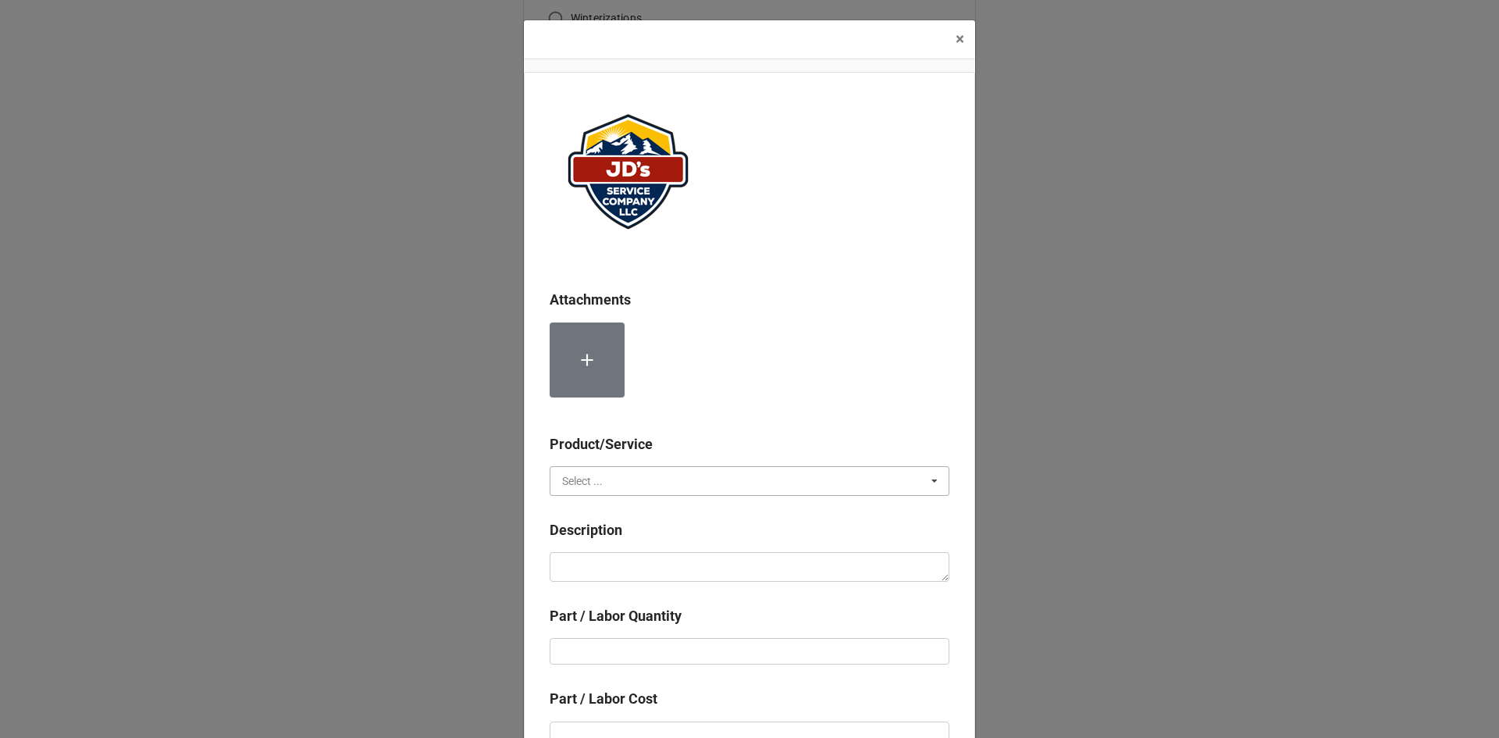
click at [641, 479] on input "text" at bounding box center [750, 481] width 398 height 28
click at [636, 507] on div "Services" at bounding box center [749, 509] width 398 height 29
click at [644, 568] on textarea at bounding box center [750, 567] width 400 height 30
paste textarea "11:30am-7:00pm; Service Address: Same as above. Continued efforts on installati…"
type textarea "x"
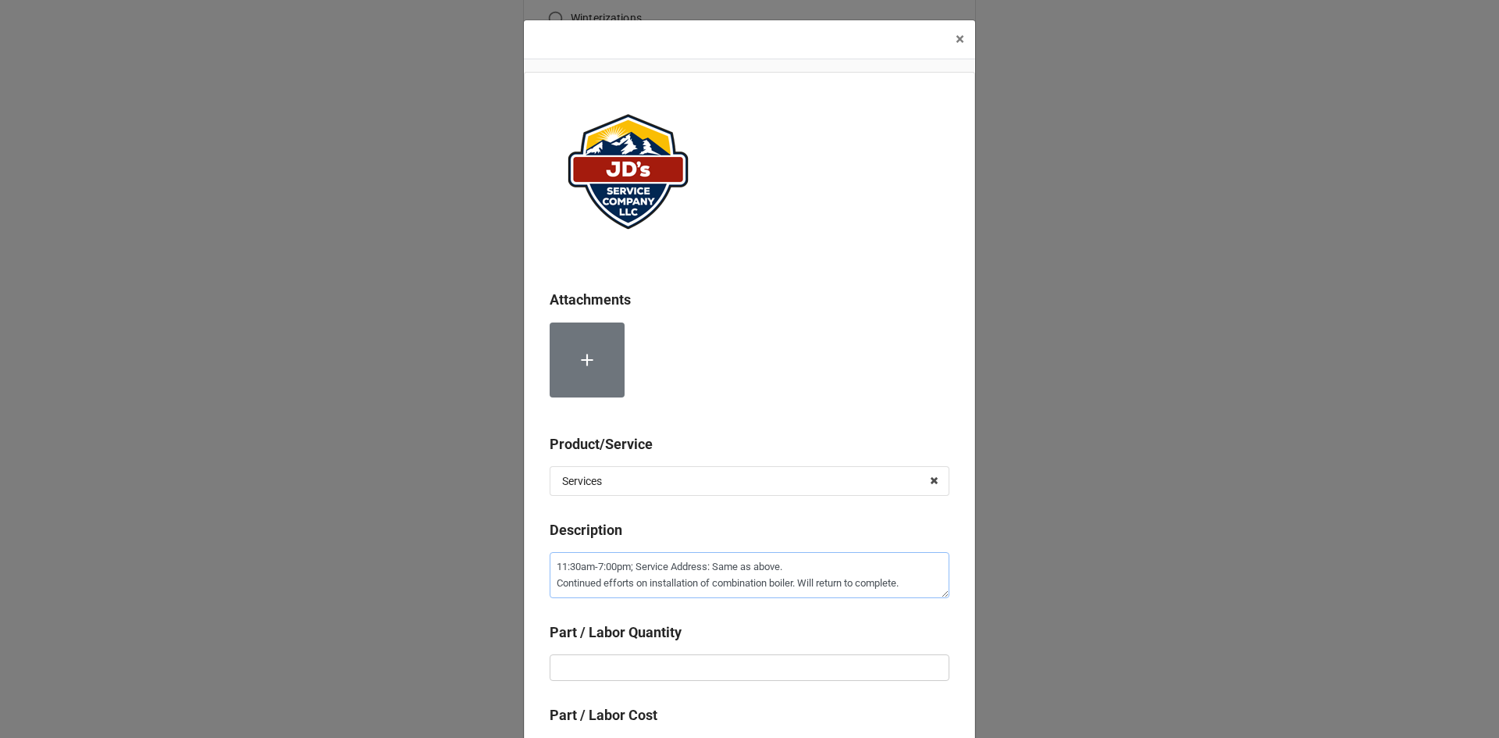
scroll to position [78, 0]
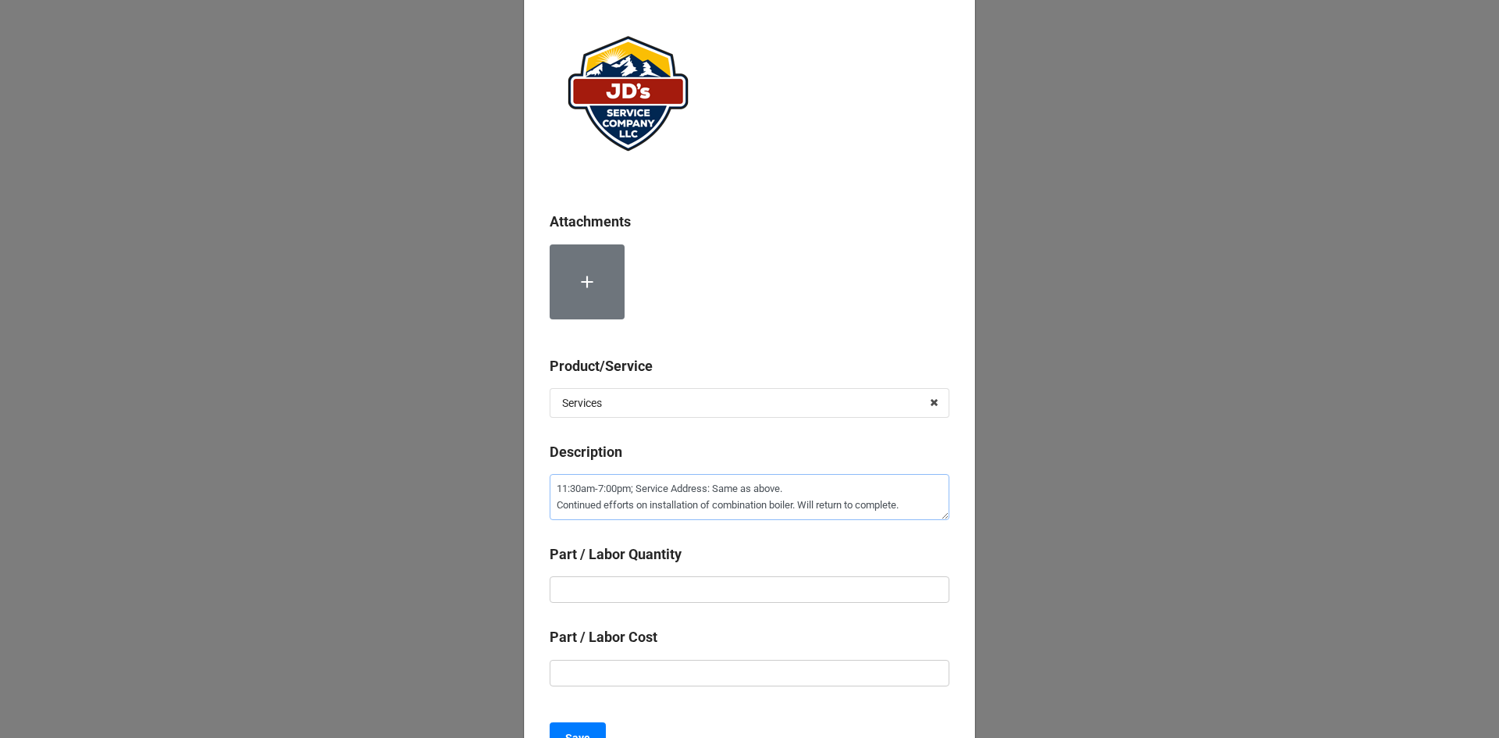
type textarea "11:30am-7:00pm; Service Address: Same as above. Continued efforts on installati…"
click at [792, 586] on input "text" at bounding box center [750, 589] width 400 height 27
click at [714, 592] on input "text" at bounding box center [750, 589] width 400 height 27
type textarea "x"
type input "7"
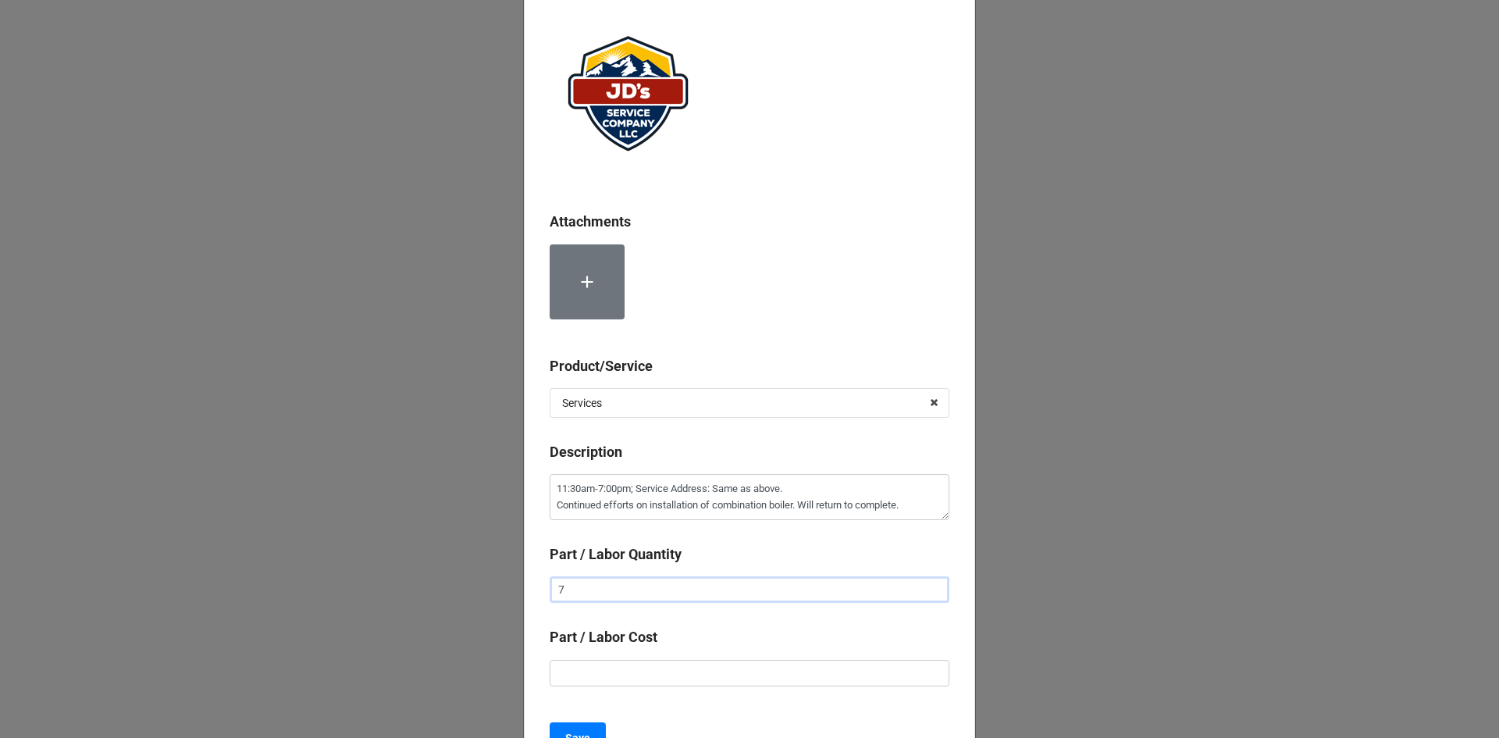
type textarea "x"
type input "7."
type textarea "x"
type input "7.5"
type textarea "x"
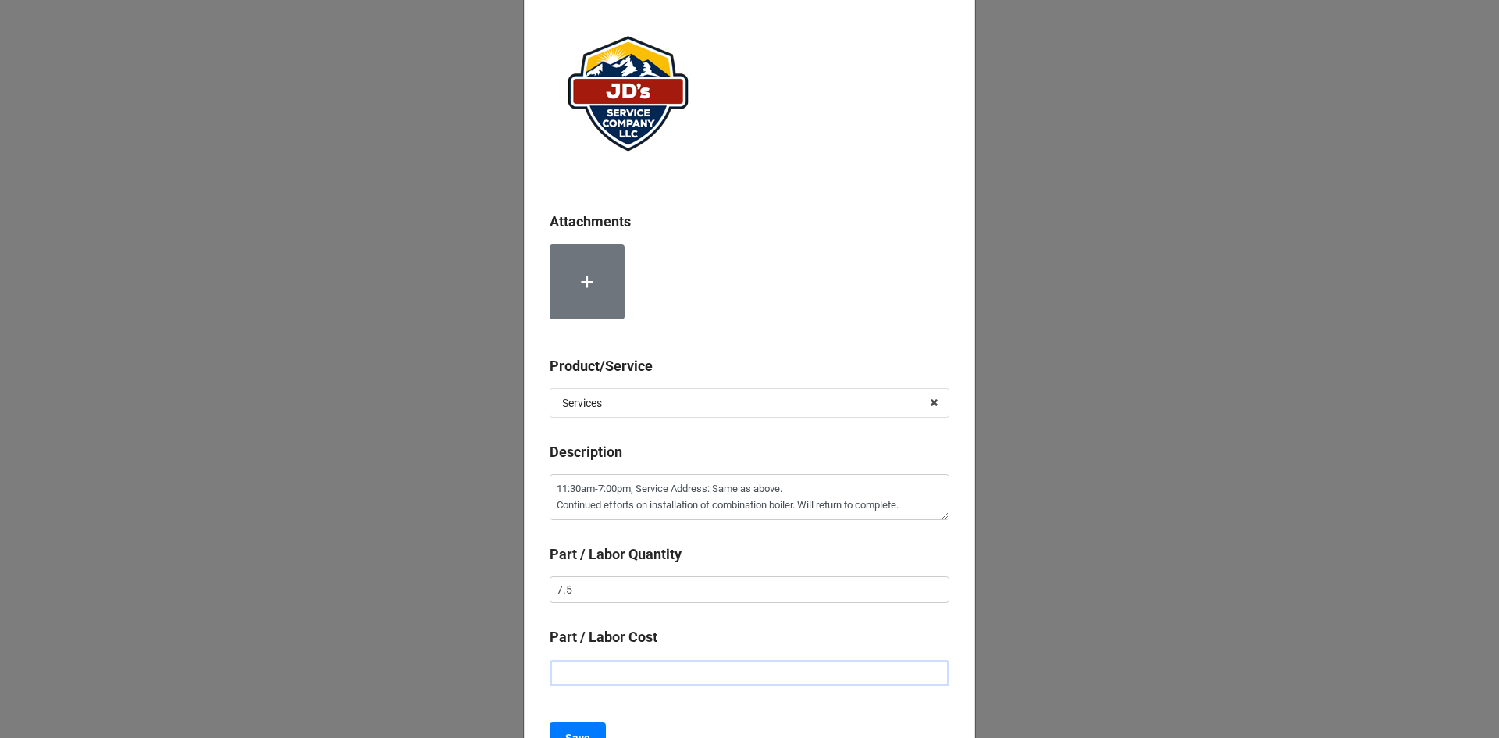
type input "$2.00"
type textarea "x"
type input "$22.00"
type textarea "x"
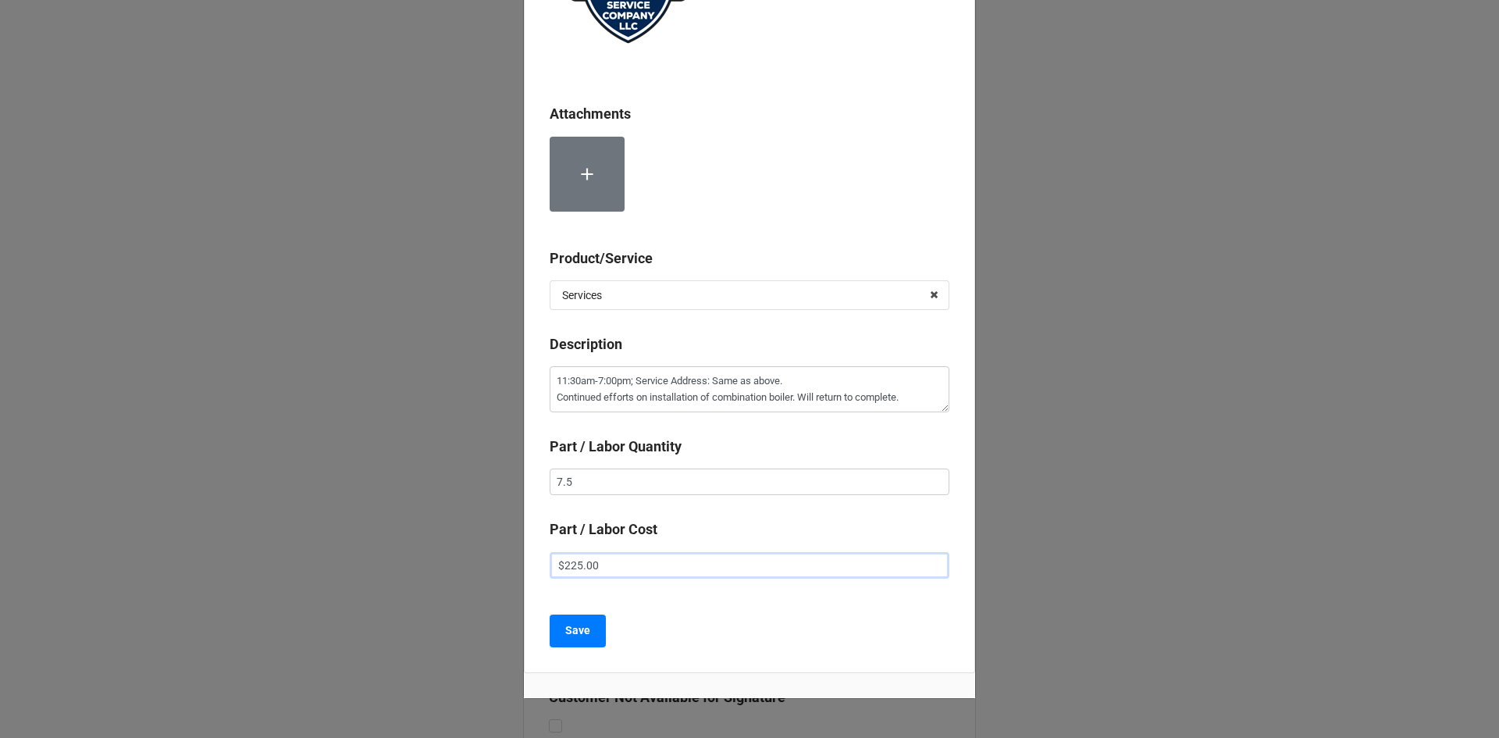
scroll to position [234, 0]
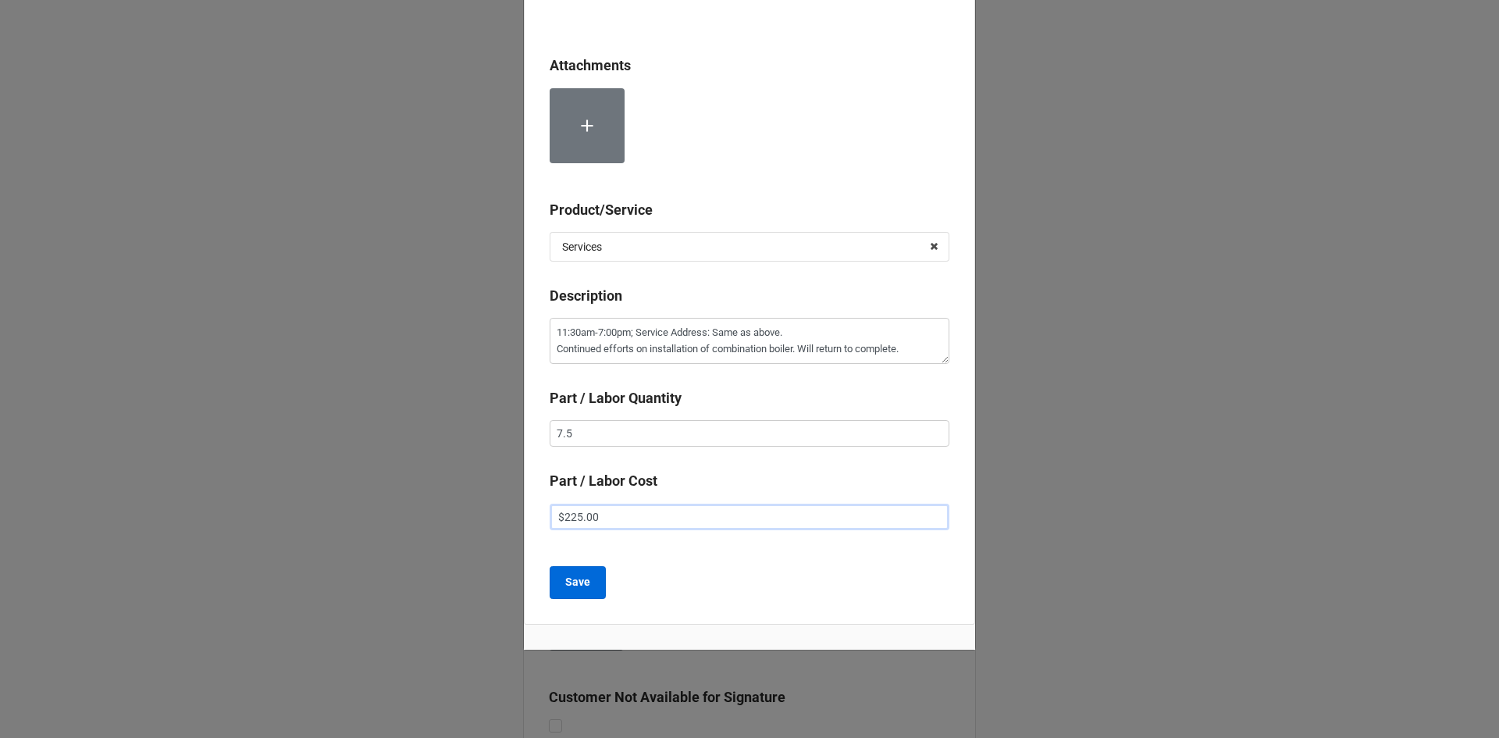
type input "$225.00"
click at [588, 587] on button "Save" at bounding box center [578, 582] width 56 height 33
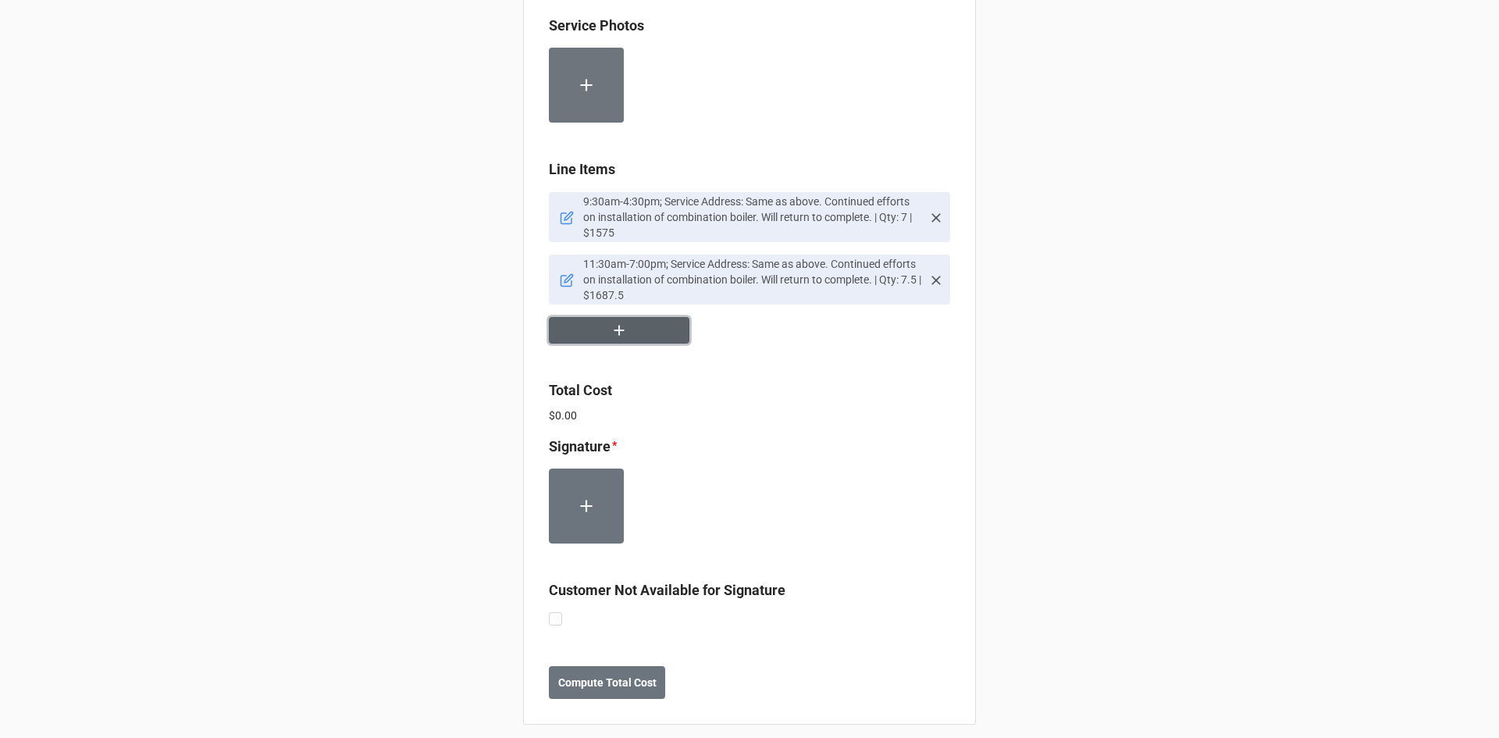
scroll to position [1327, 0]
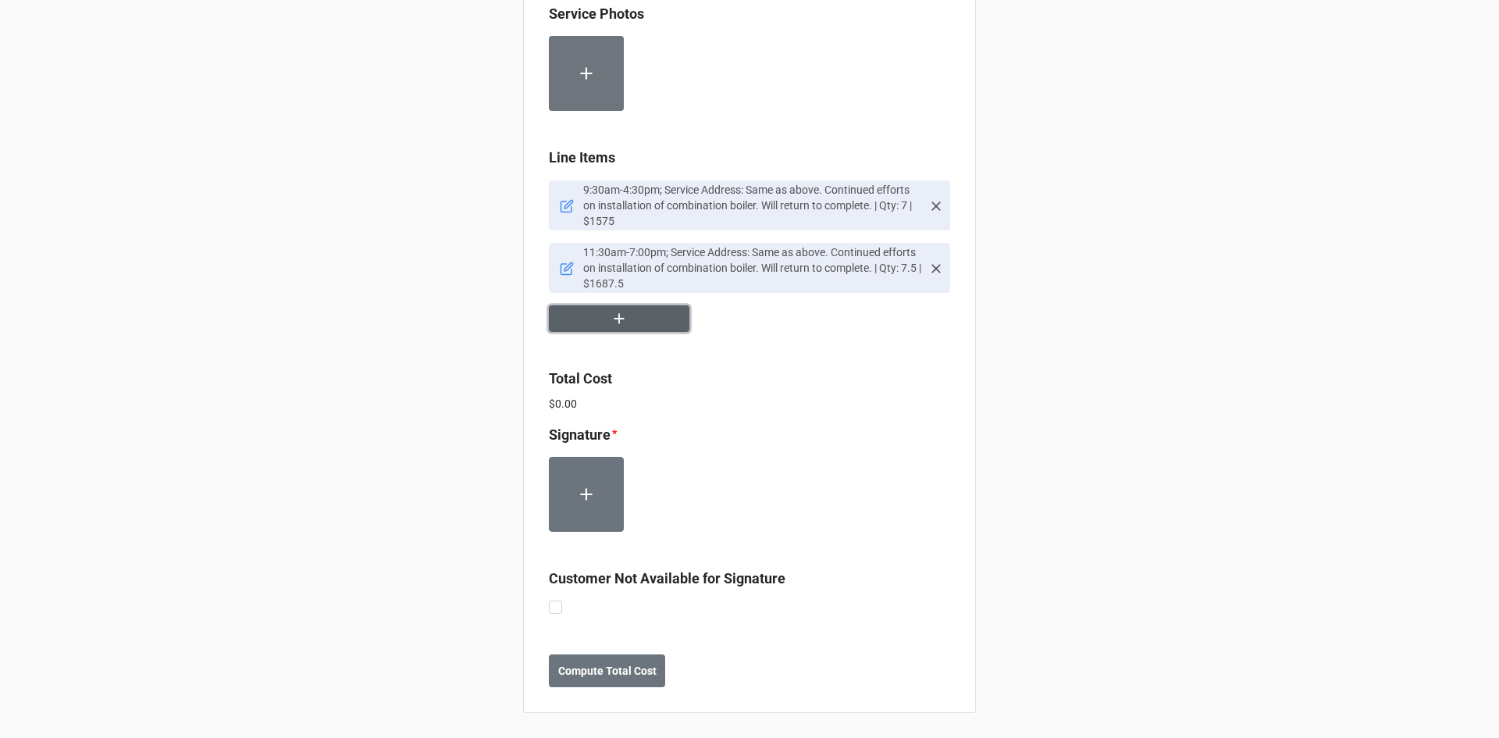
click at [635, 326] on button "button" at bounding box center [619, 318] width 141 height 27
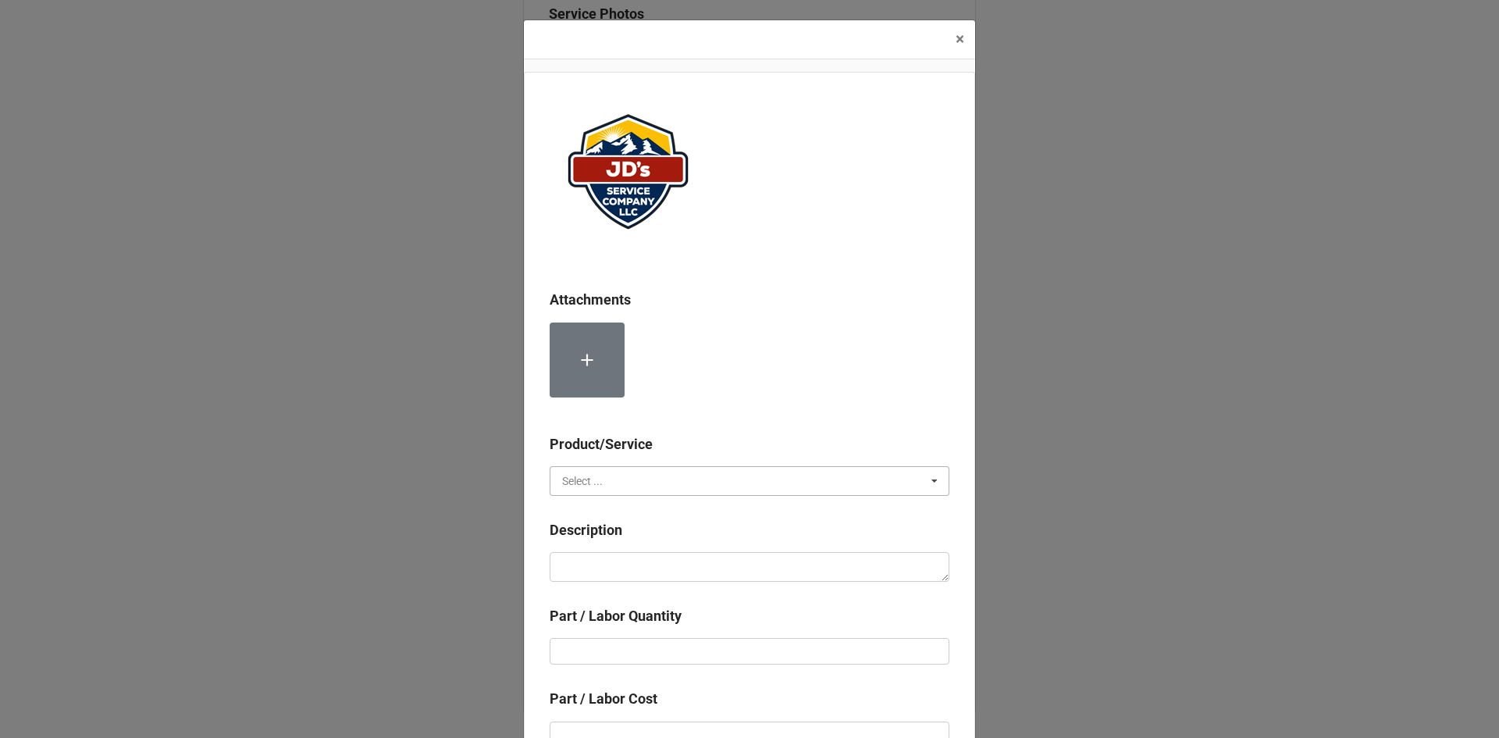
click at [660, 488] on input "text" at bounding box center [750, 481] width 398 height 28
click at [641, 511] on div "Services" at bounding box center [749, 509] width 398 height 29
click at [646, 564] on textarea at bounding box center [750, 567] width 400 height 30
paste textarea "11:00am-12:30pm; Service Address: Same as above. Continued efforts on installat…"
type textarea "x"
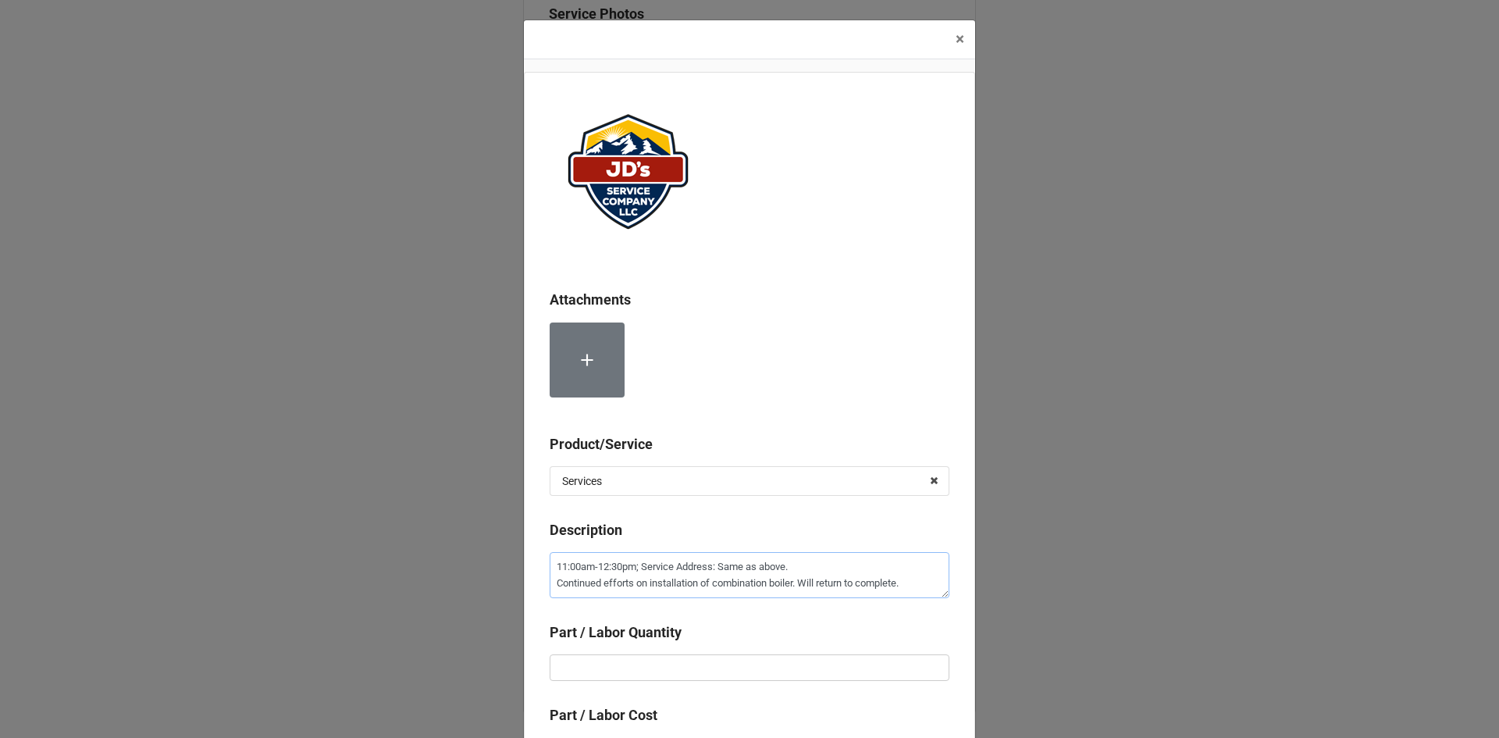
type textarea "11:00am-12:30pm; Service Address: Same as above. Continued efforts on installat…"
click at [694, 659] on input "text" at bounding box center [750, 667] width 400 height 27
type textarea "x"
type input "1"
type textarea "x"
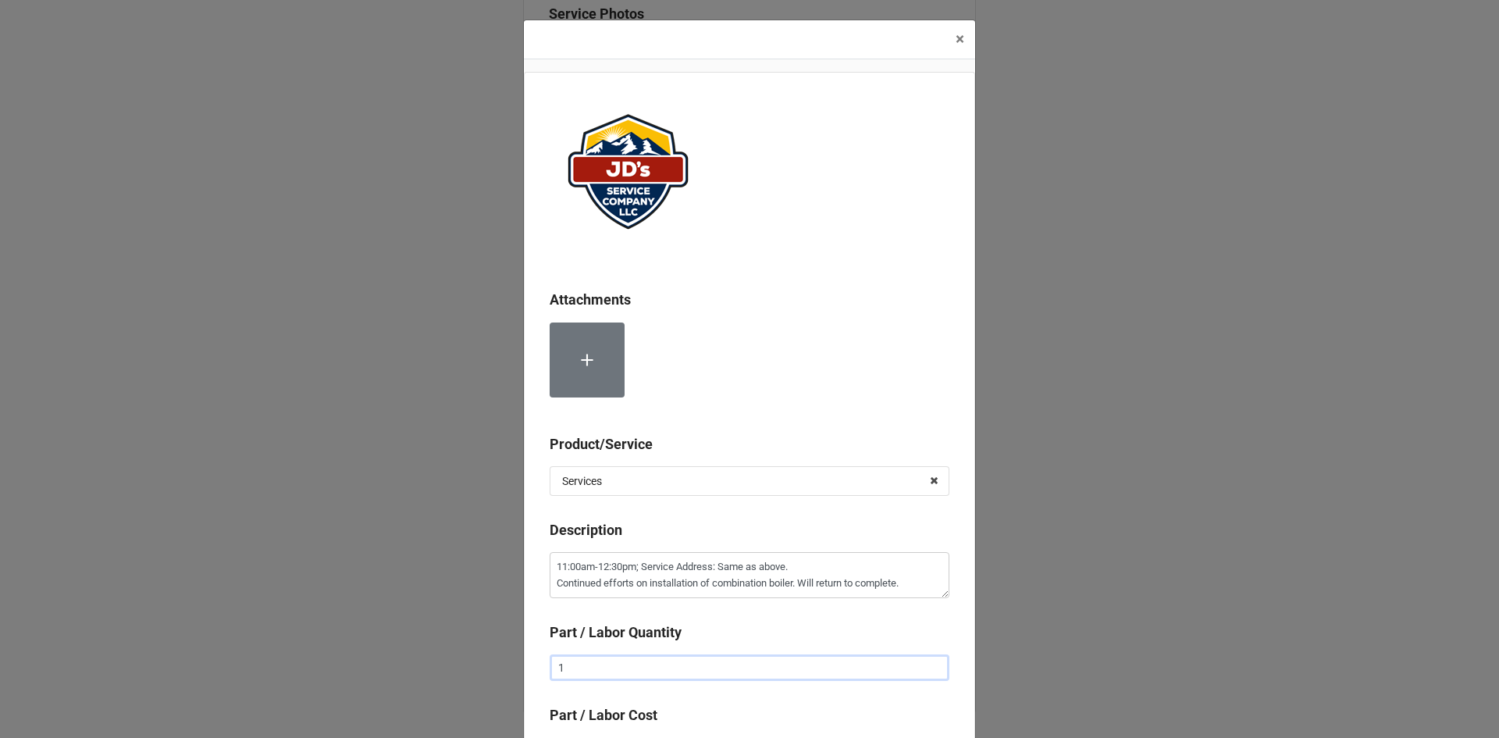
type input "1."
type textarea "x"
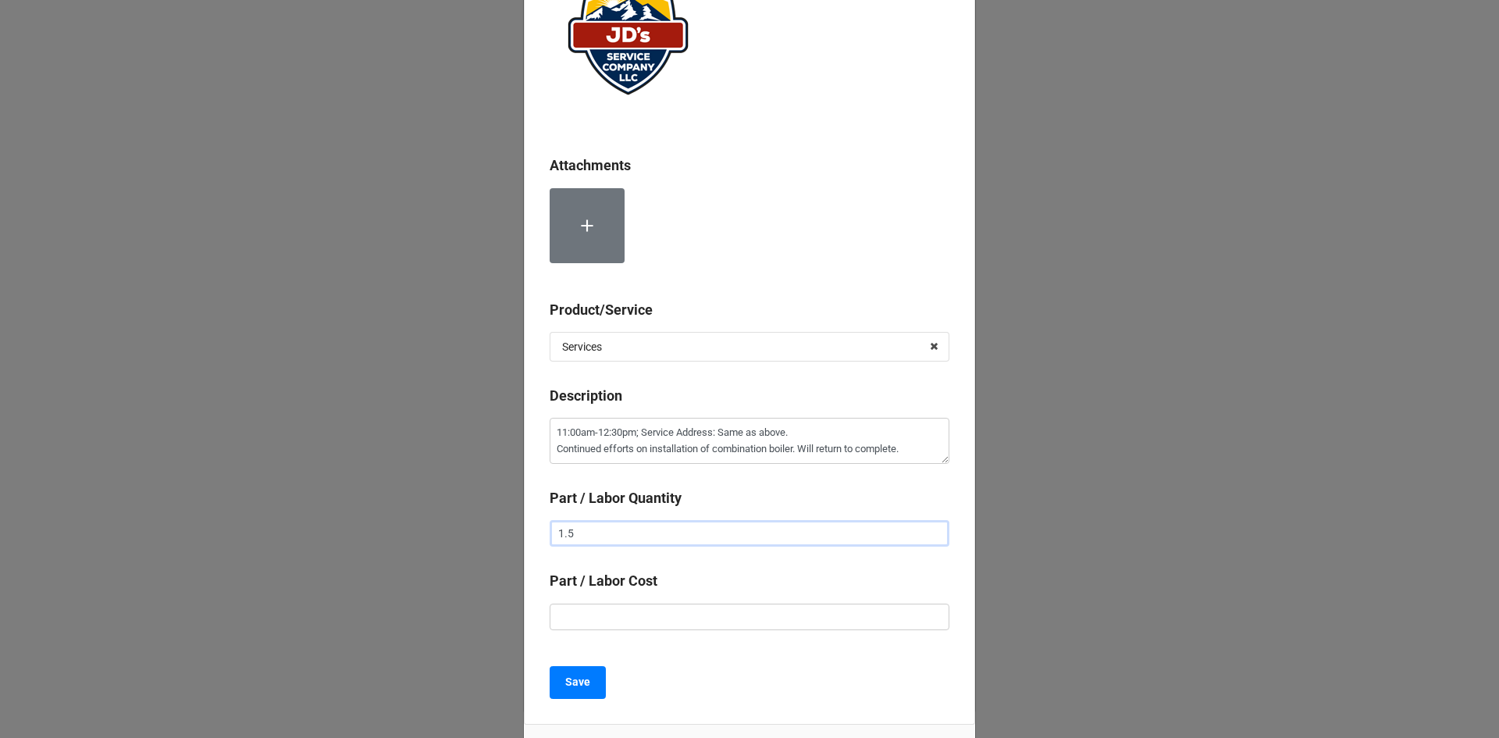
scroll to position [156, 0]
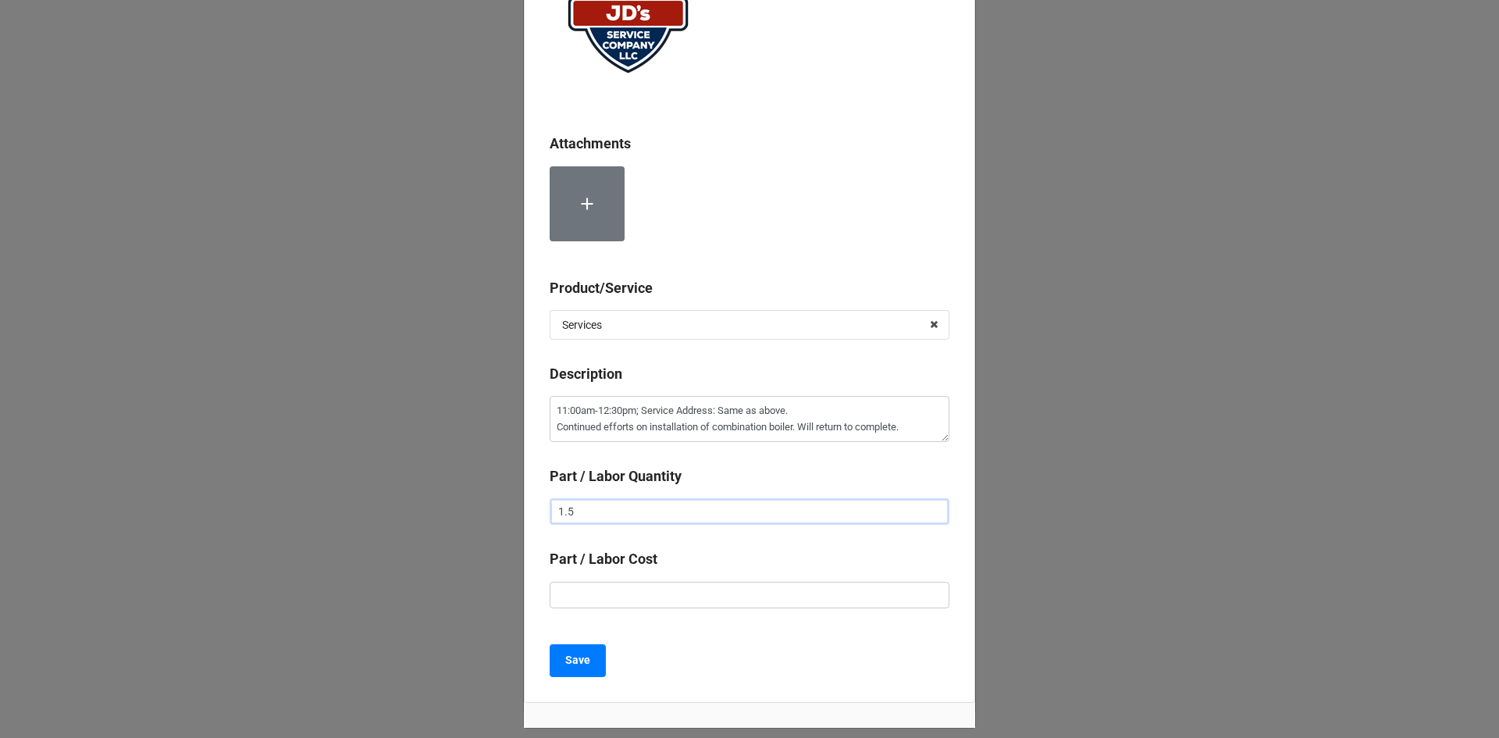
type input "1.5"
click at [714, 592] on input "text" at bounding box center [750, 595] width 400 height 27
type textarea "x"
type input "$2.00"
type textarea "x"
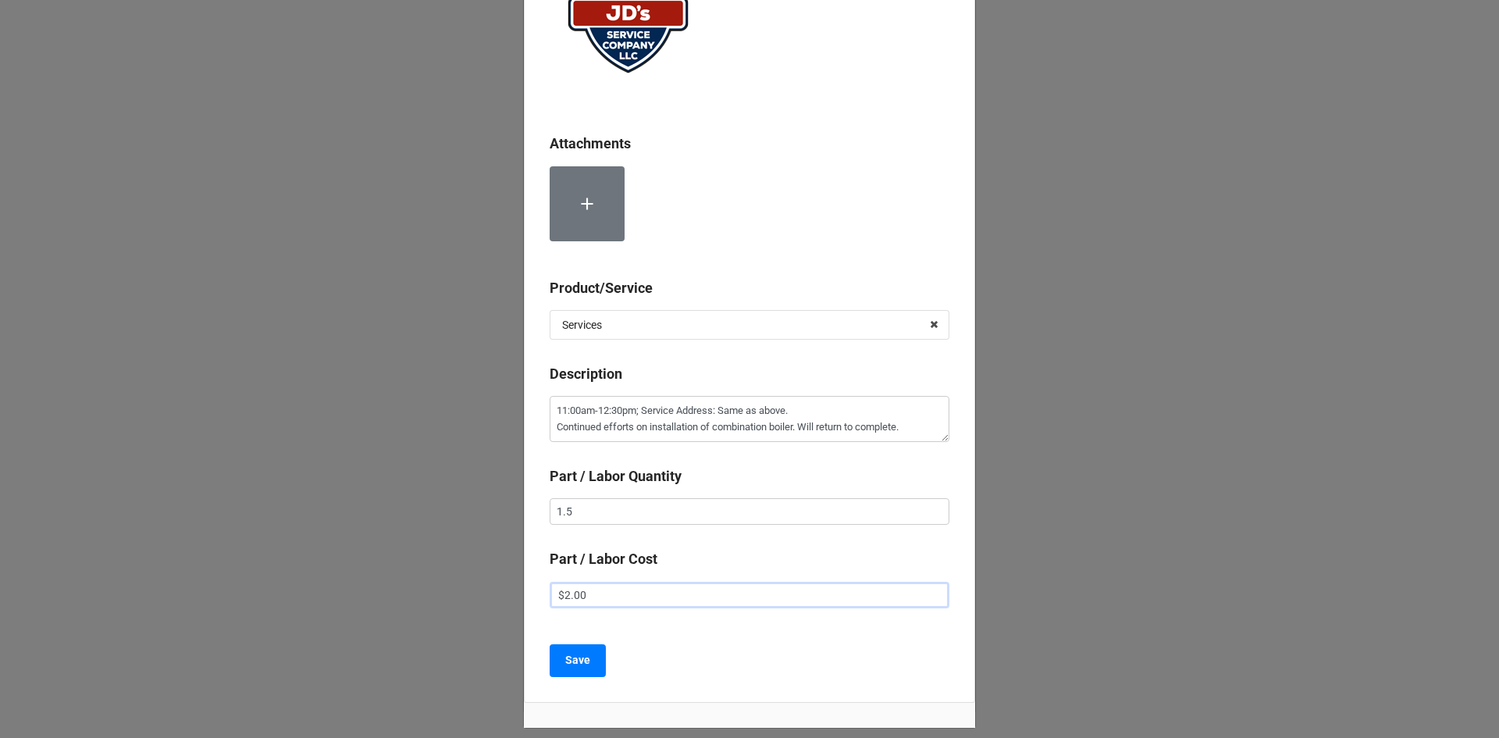
type input "$22.00"
type textarea "x"
type input "$225.00"
click at [560, 652] on button "Save" at bounding box center [578, 660] width 56 height 33
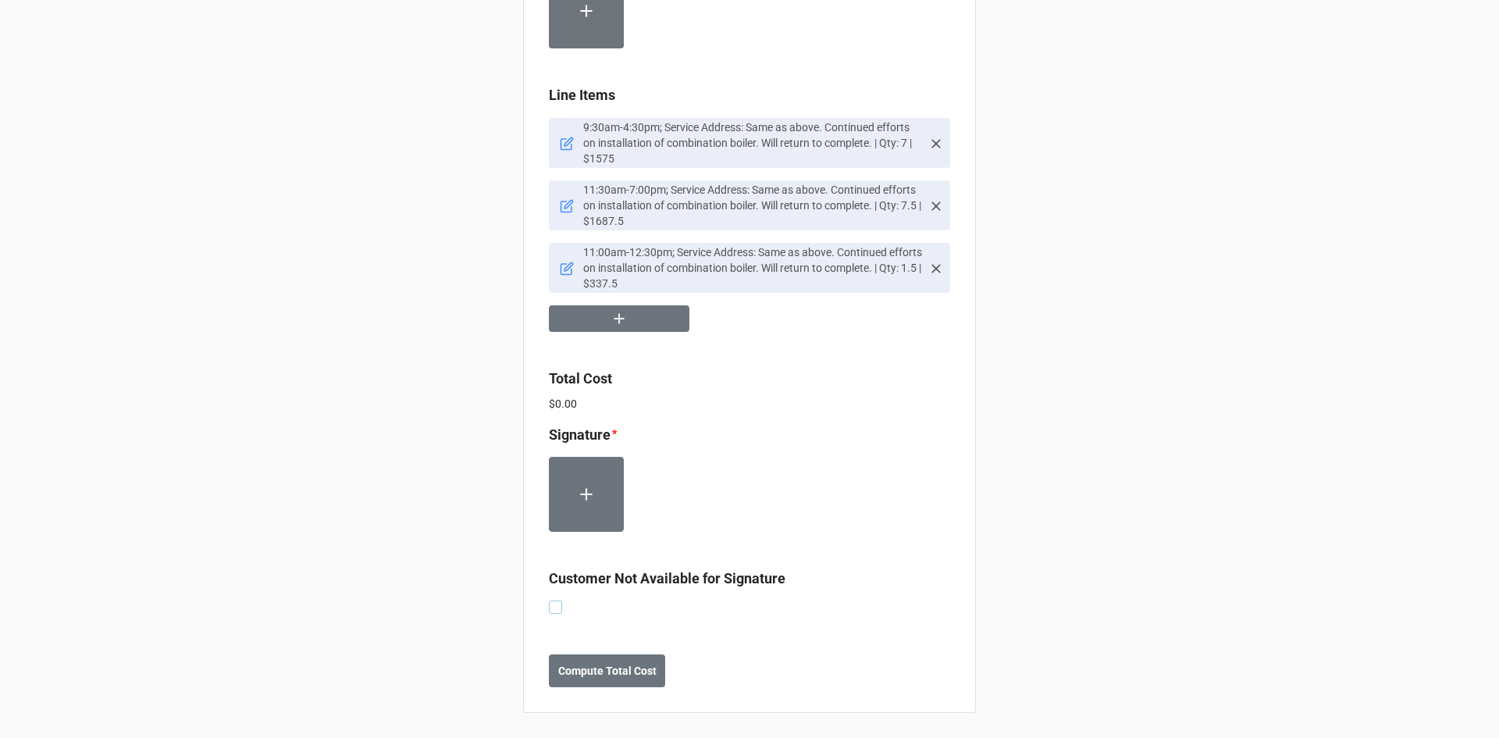
click at [549, 600] on label at bounding box center [555, 600] width 13 height 0
checkbox input "true"
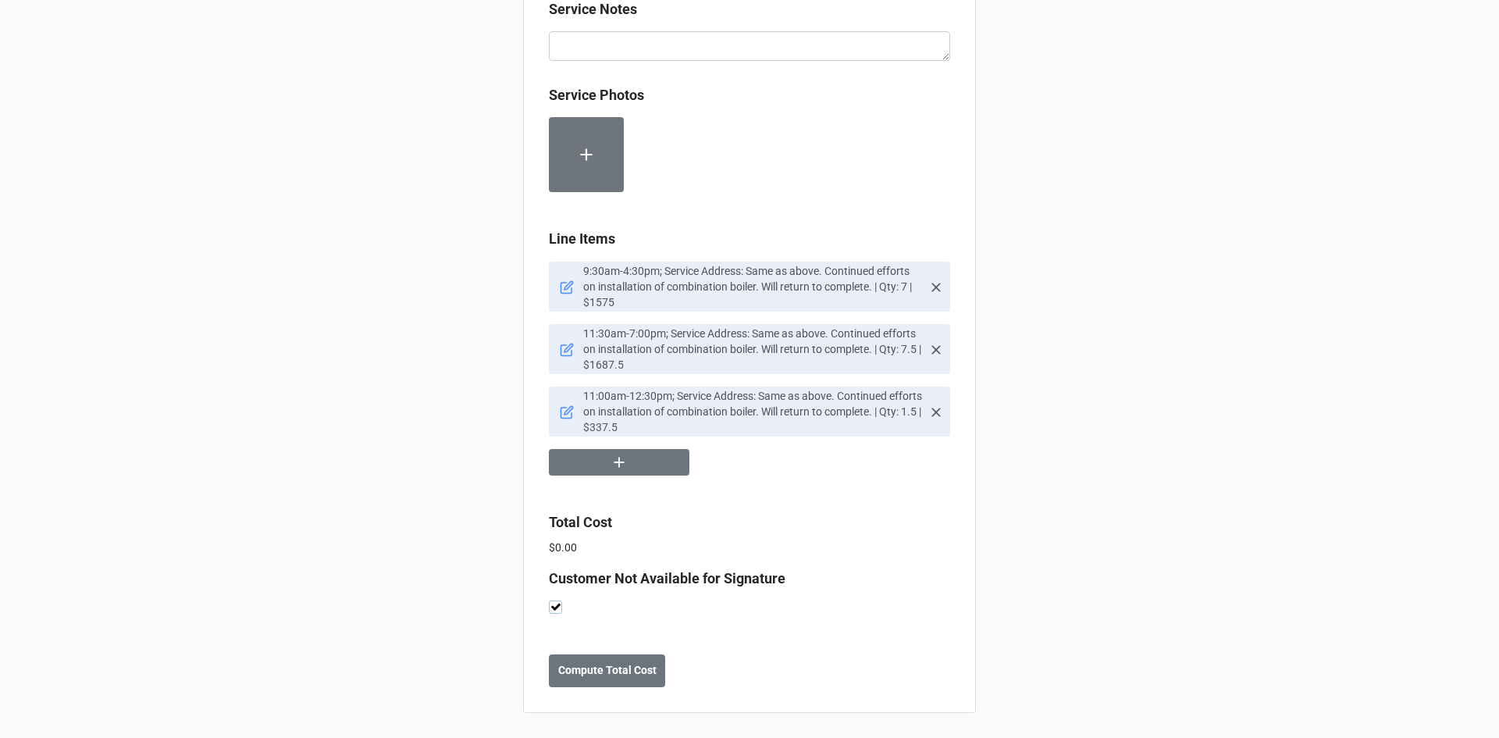
scroll to position [1246, 0]
click at [589, 666] on b "Compute Total Cost" at bounding box center [607, 670] width 98 height 16
click at [586, 673] on button "Save" at bounding box center [577, 670] width 56 height 33
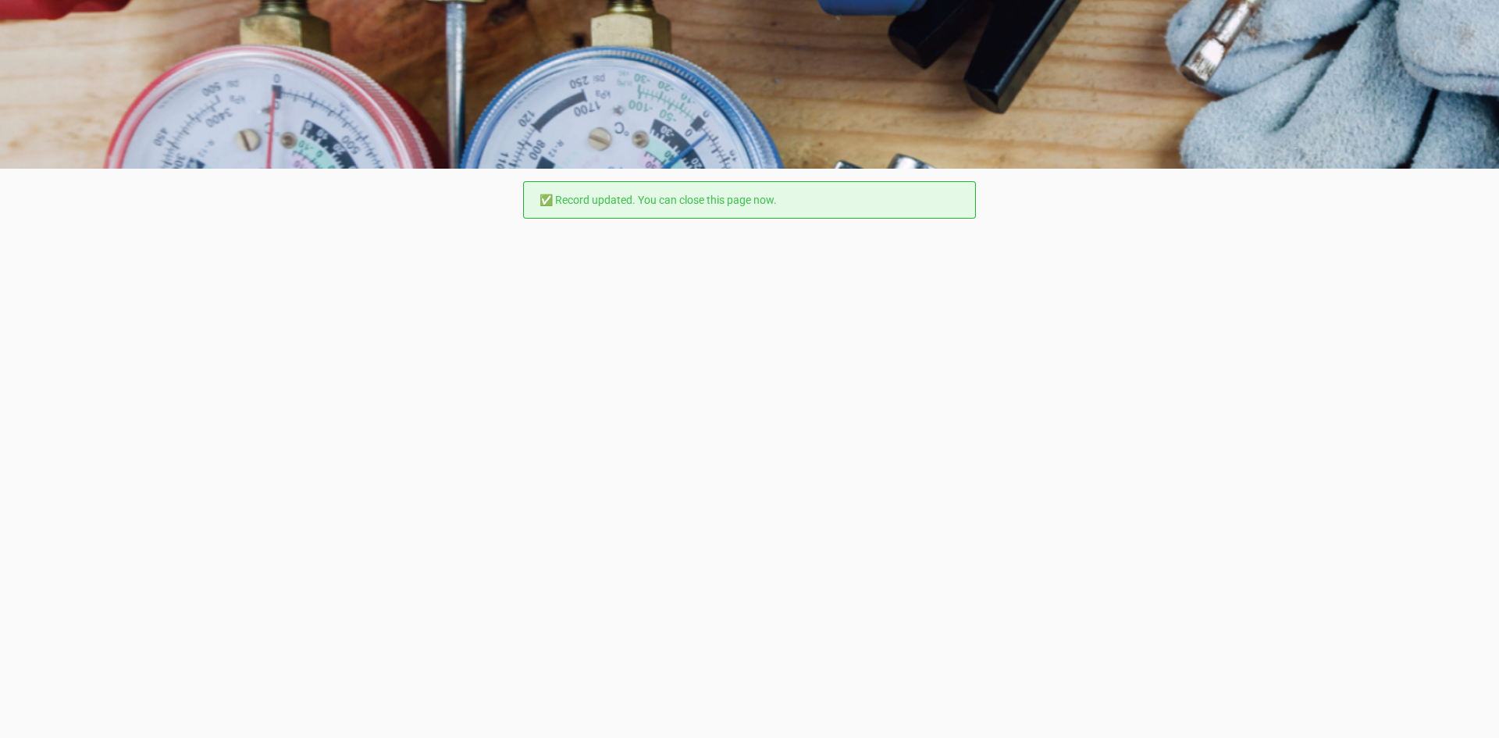
scroll to position [0, 0]
